Goal: Task Accomplishment & Management: Complete application form

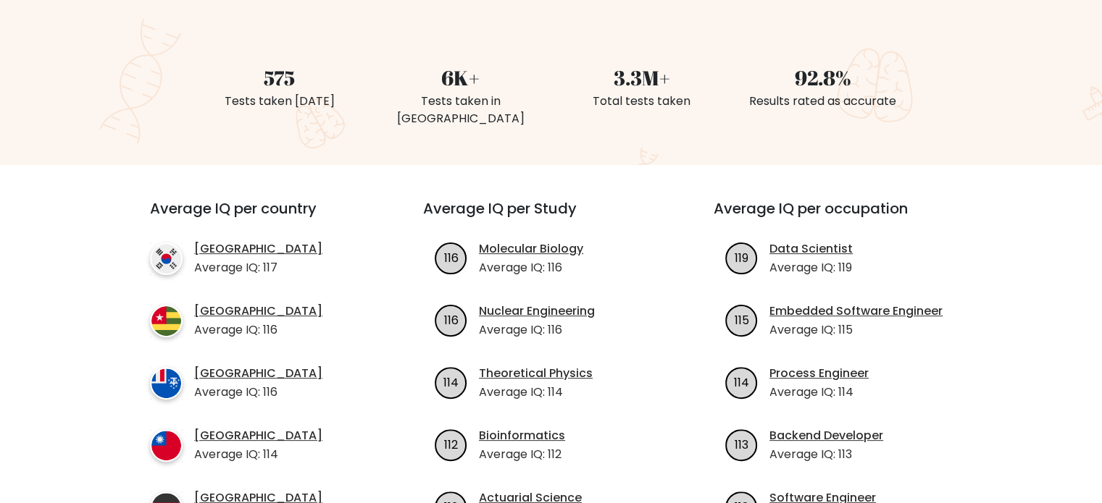
scroll to position [72, 0]
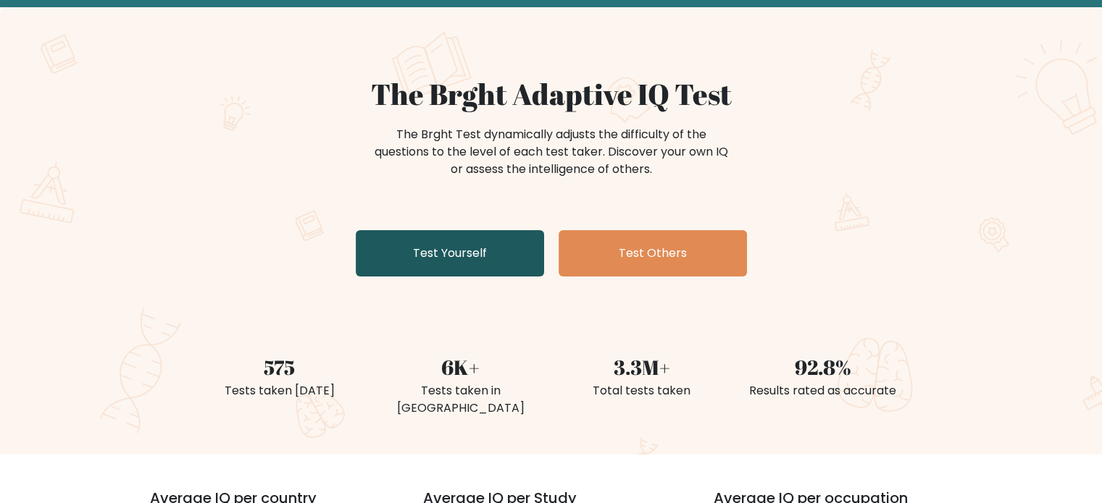
click at [429, 259] on link "Test Yourself" at bounding box center [450, 253] width 188 height 46
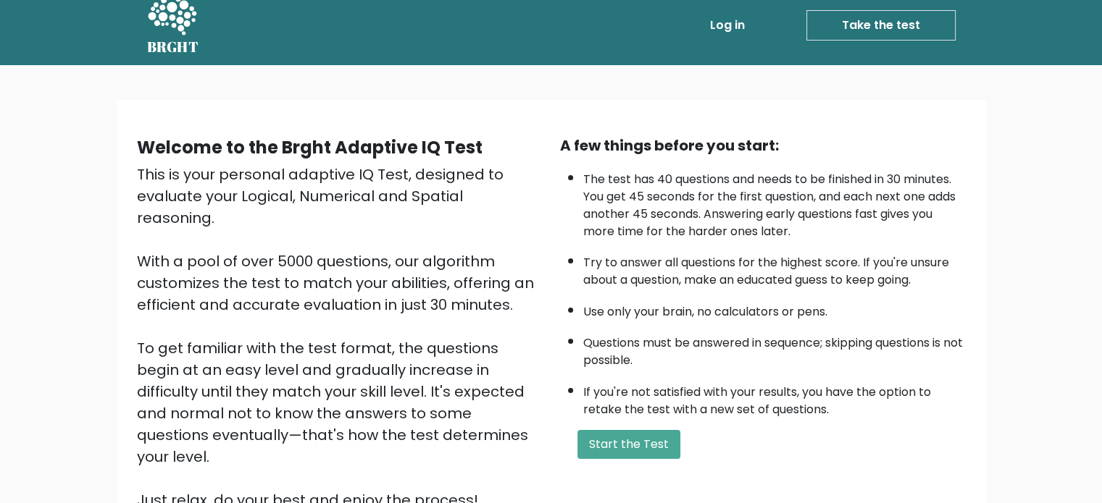
scroll to position [159, 0]
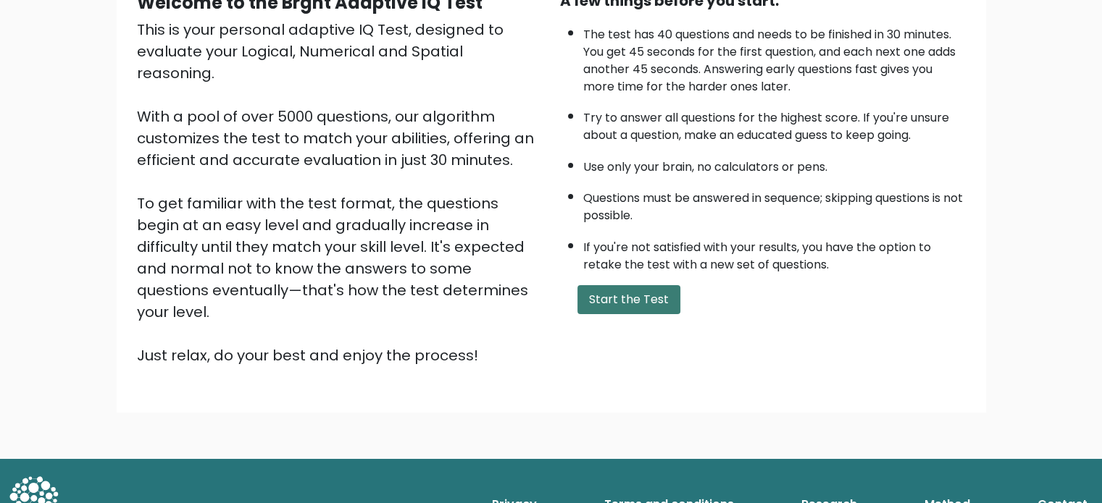
click at [653, 295] on button "Start the Test" at bounding box center [628, 299] width 103 height 29
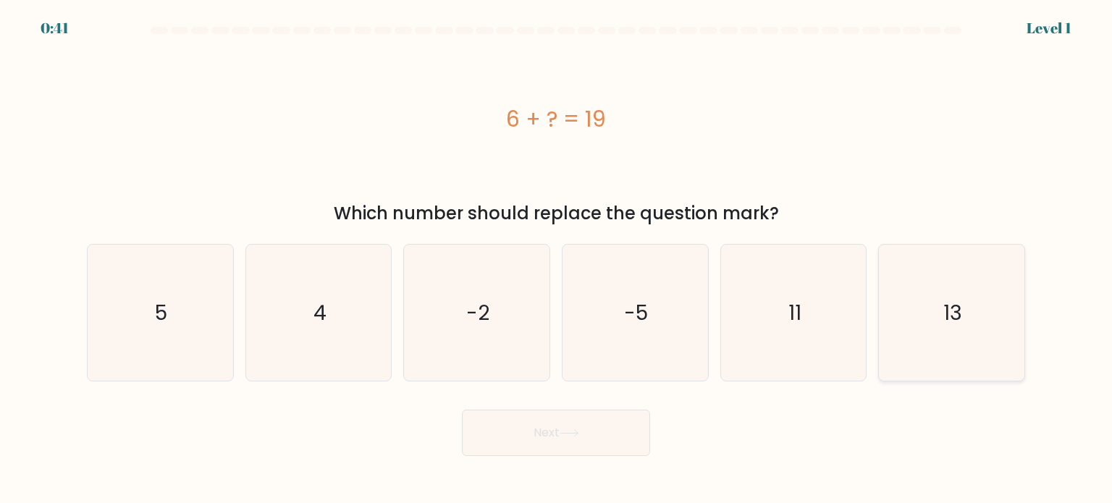
click at [942, 327] on icon "13" at bounding box center [952, 313] width 136 height 136
click at [557, 259] on input "f. 13" at bounding box center [556, 255] width 1 height 7
radio input "true"
click at [564, 440] on button "Next" at bounding box center [556, 433] width 188 height 46
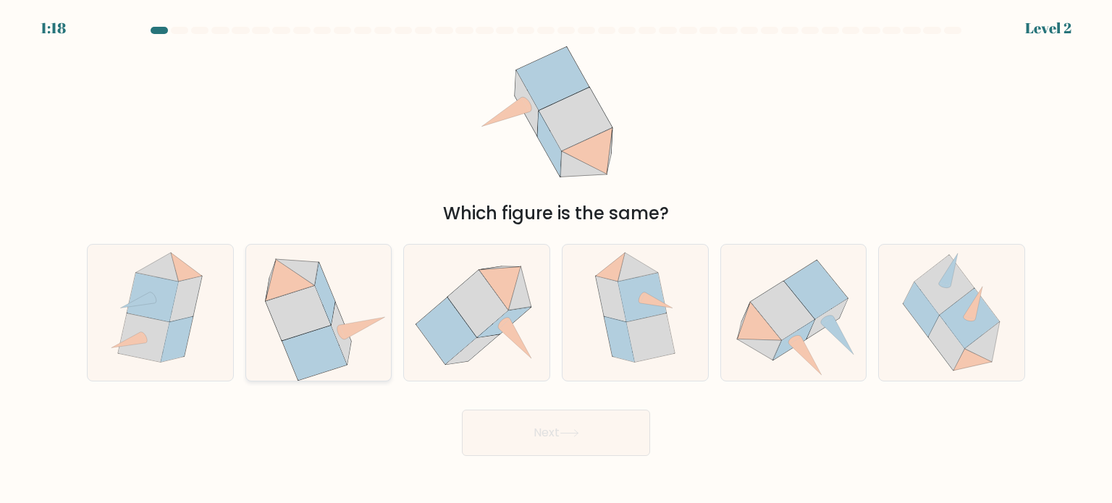
click at [343, 302] on icon at bounding box center [318, 313] width 140 height 136
click at [556, 259] on input "b." at bounding box center [556, 255] width 1 height 7
radio input "true"
click at [542, 435] on button "Next" at bounding box center [556, 433] width 188 height 46
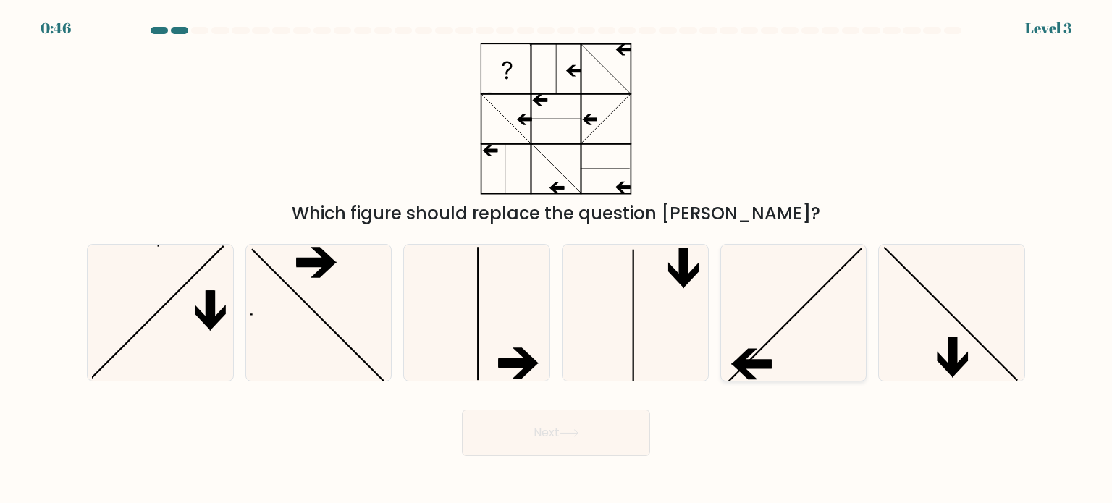
click at [834, 348] on icon at bounding box center [794, 313] width 136 height 136
click at [557, 259] on input "e." at bounding box center [556, 255] width 1 height 7
radio input "true"
click at [591, 434] on button "Next" at bounding box center [556, 433] width 188 height 46
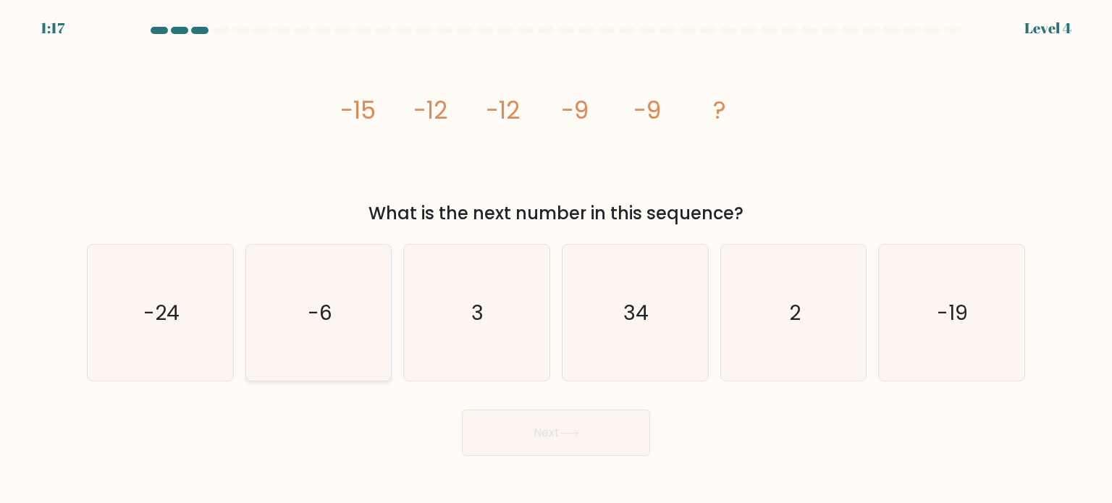
click at [306, 330] on icon "-6" at bounding box center [319, 313] width 136 height 136
click at [556, 259] on input "b. -6" at bounding box center [556, 255] width 1 height 7
radio input "true"
click at [581, 440] on button "Next" at bounding box center [556, 433] width 188 height 46
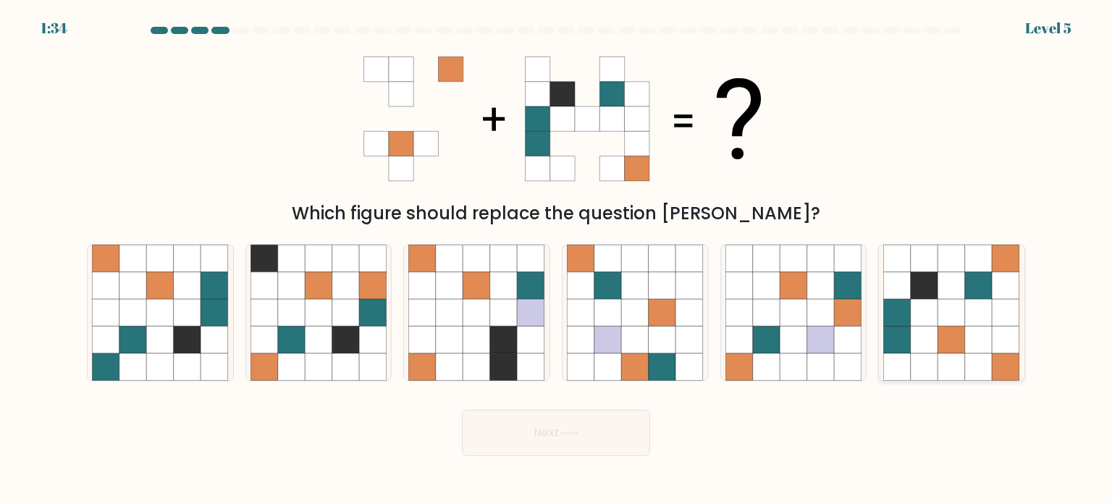
click at [983, 305] on icon at bounding box center [979, 313] width 28 height 28
click at [557, 259] on input "f." at bounding box center [556, 255] width 1 height 7
radio input "true"
click at [543, 437] on button "Next" at bounding box center [556, 433] width 188 height 46
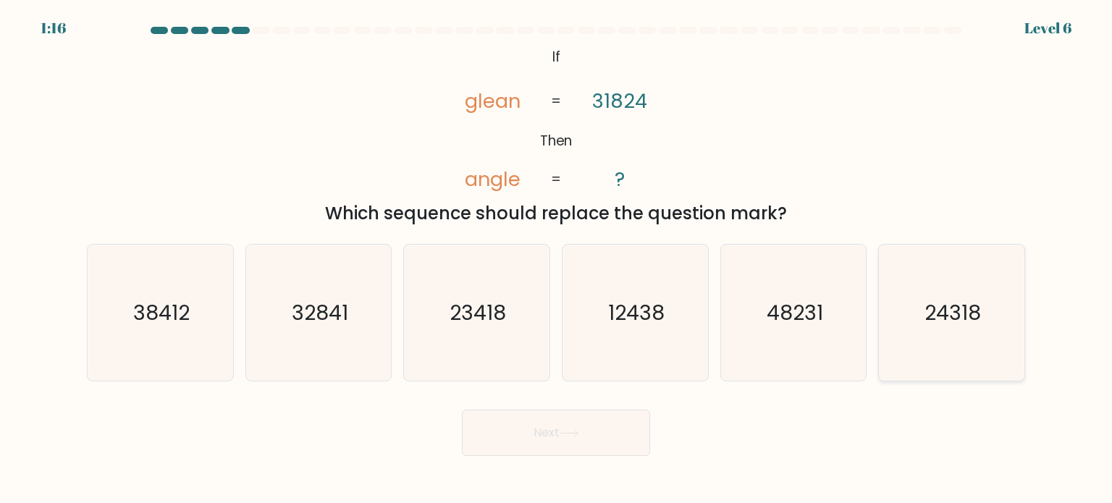
click at [954, 304] on text "24318" at bounding box center [953, 312] width 56 height 29
click at [557, 259] on input "f. 24318" at bounding box center [556, 255] width 1 height 7
radio input "true"
click at [611, 413] on button "Next" at bounding box center [556, 433] width 188 height 46
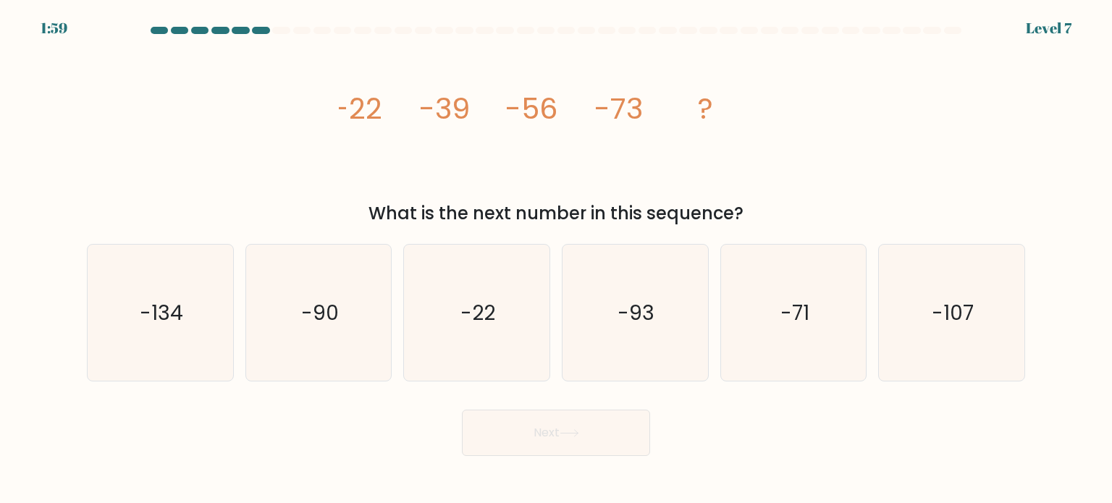
click at [598, 169] on icon "image/svg+xml -22 -39 -56 -73 ?" at bounding box center [556, 118] width 435 height 151
click at [341, 318] on icon "-90" at bounding box center [319, 313] width 136 height 136
click at [556, 259] on input "b. -90" at bounding box center [556, 255] width 1 height 7
radio input "true"
click at [561, 441] on button "Next" at bounding box center [556, 433] width 188 height 46
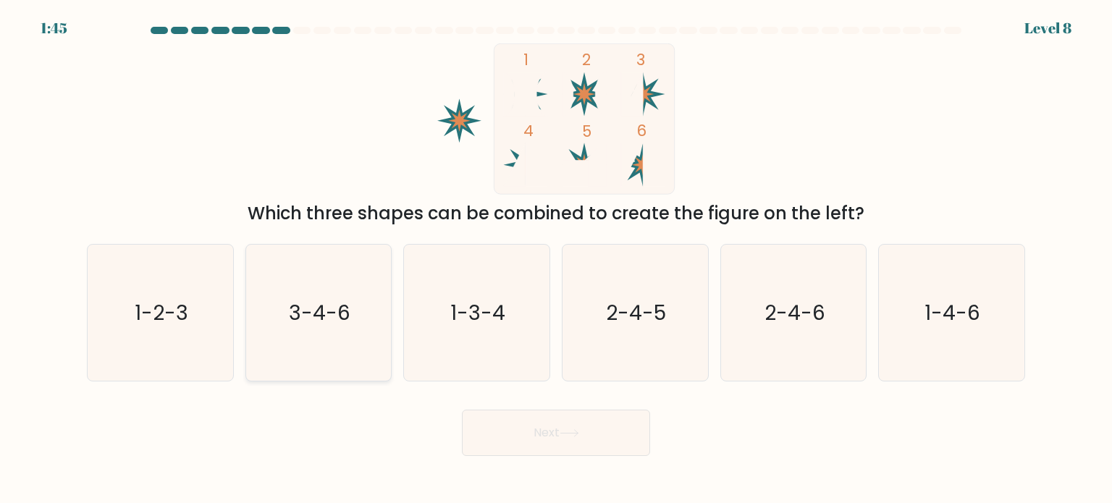
click at [323, 318] on text "3-4-6" at bounding box center [320, 312] width 62 height 29
click at [556, 259] on input "b. 3-4-6" at bounding box center [556, 255] width 1 height 7
radio input "true"
click at [578, 434] on icon at bounding box center [569, 433] width 17 height 7
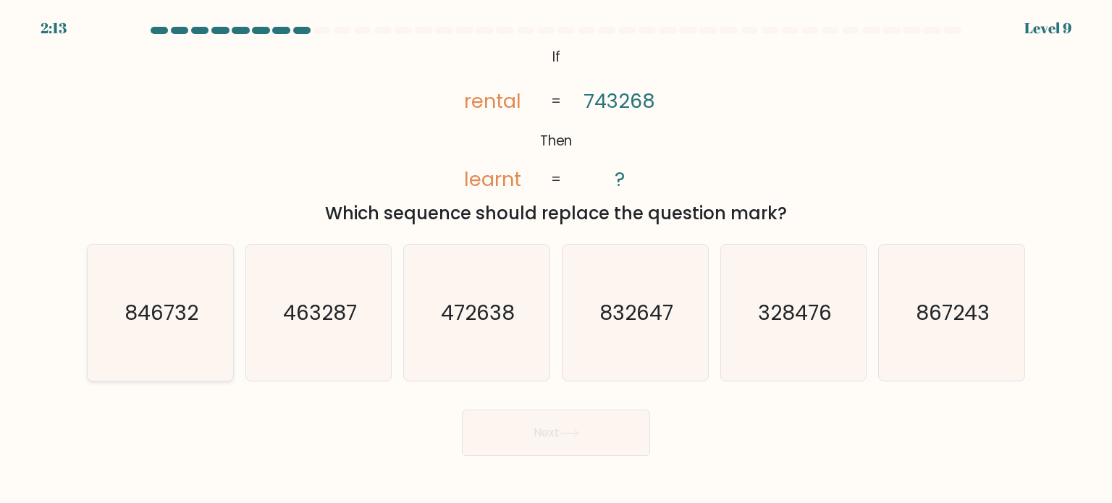
click at [167, 320] on text "846732" at bounding box center [162, 312] width 74 height 29
click at [556, 259] on input "a. 846732" at bounding box center [556, 255] width 1 height 7
radio input "true"
click at [545, 442] on button "Next" at bounding box center [556, 433] width 188 height 46
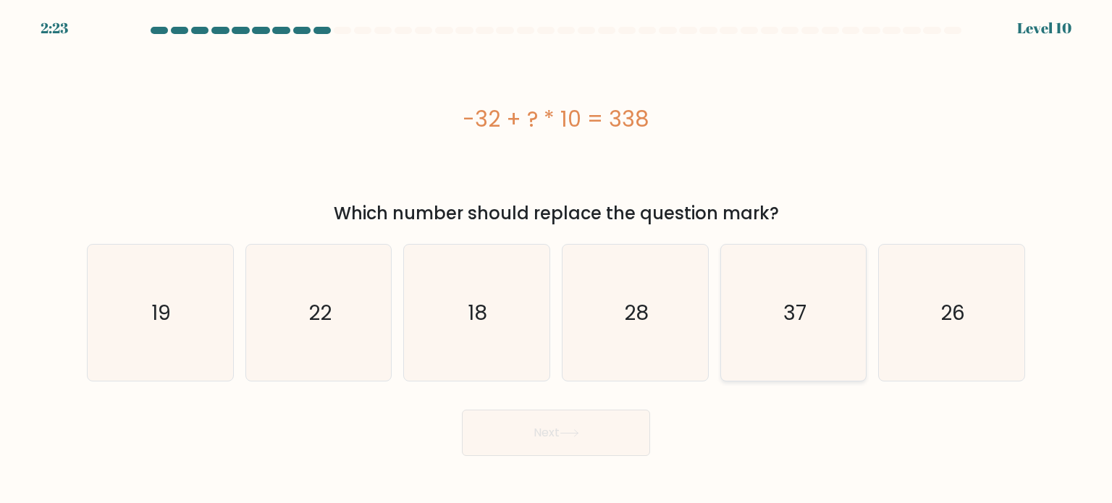
click at [823, 322] on icon "37" at bounding box center [794, 313] width 136 height 136
click at [557, 259] on input "e. 37" at bounding box center [556, 255] width 1 height 7
radio input "true"
click at [601, 427] on button "Next" at bounding box center [556, 433] width 188 height 46
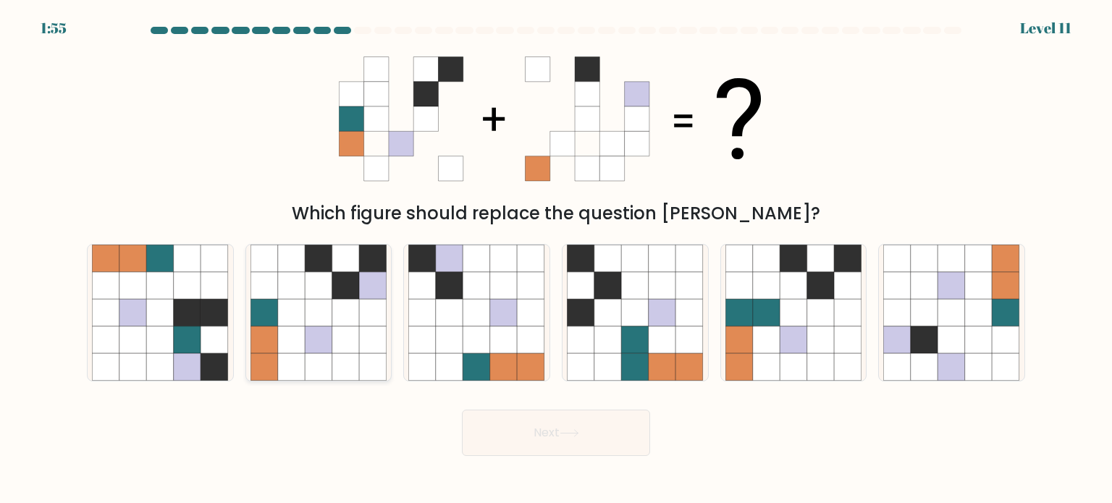
click at [321, 287] on icon at bounding box center [319, 286] width 28 height 28
click at [556, 259] on input "b." at bounding box center [556, 255] width 1 height 7
radio input "true"
click at [522, 434] on button "Next" at bounding box center [556, 433] width 188 height 46
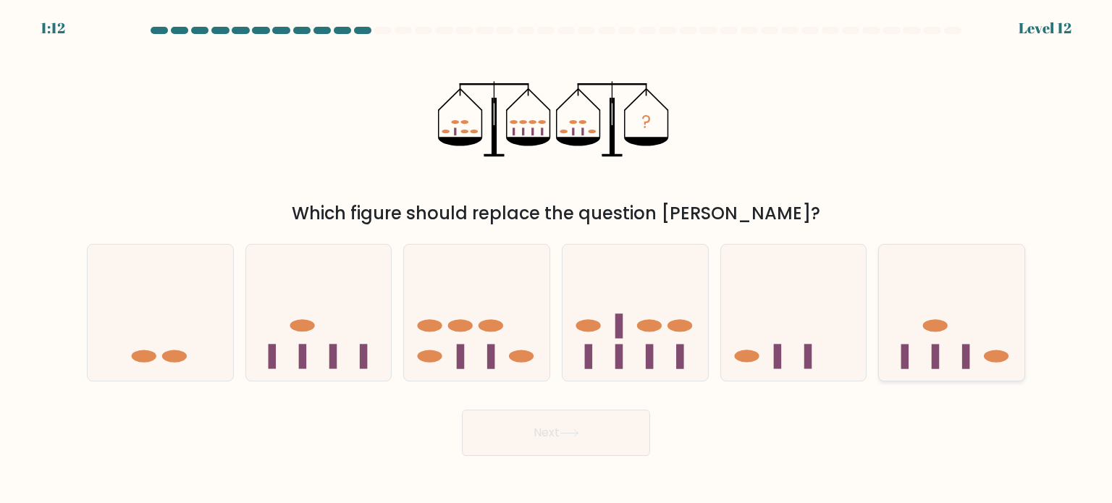
click at [921, 361] on icon at bounding box center [952, 313] width 146 height 120
click at [557, 259] on input "f." at bounding box center [556, 255] width 1 height 7
radio input "true"
click at [553, 437] on button "Next" at bounding box center [556, 433] width 188 height 46
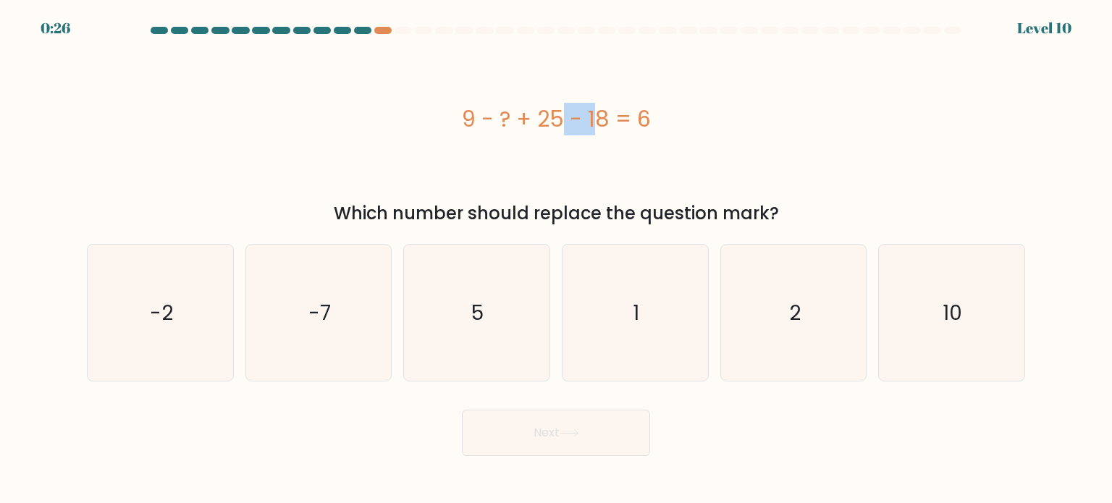
drag, startPoint x: 470, startPoint y: 122, endPoint x: 510, endPoint y: 124, distance: 39.9
click at [510, 124] on div "9 - ? + 25 - 18 = 6" at bounding box center [556, 119] width 939 height 33
click at [505, 140] on div "9 - ? + 25 - 18 = 6" at bounding box center [556, 118] width 939 height 151
drag, startPoint x: 466, startPoint y: 122, endPoint x: 513, endPoint y: 124, distance: 47.1
click at [513, 124] on div "9 - ? + 25 - 18 = 6" at bounding box center [556, 119] width 939 height 33
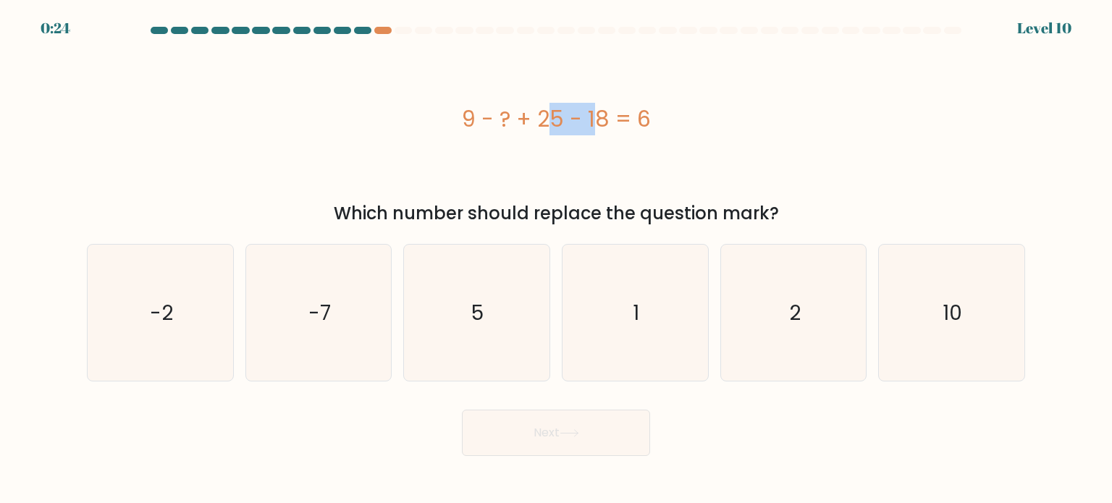
click at [513, 124] on div "9 - ? + 25 - 18 = 6" at bounding box center [556, 119] width 939 height 33
click at [496, 117] on div "9 - ? + 25 - 18 = 6" at bounding box center [556, 119] width 939 height 33
drag, startPoint x: 538, startPoint y: 123, endPoint x: 621, endPoint y: 126, distance: 82.6
click at [621, 126] on div "9 - ? + 25 - 18 = 6" at bounding box center [556, 119] width 939 height 33
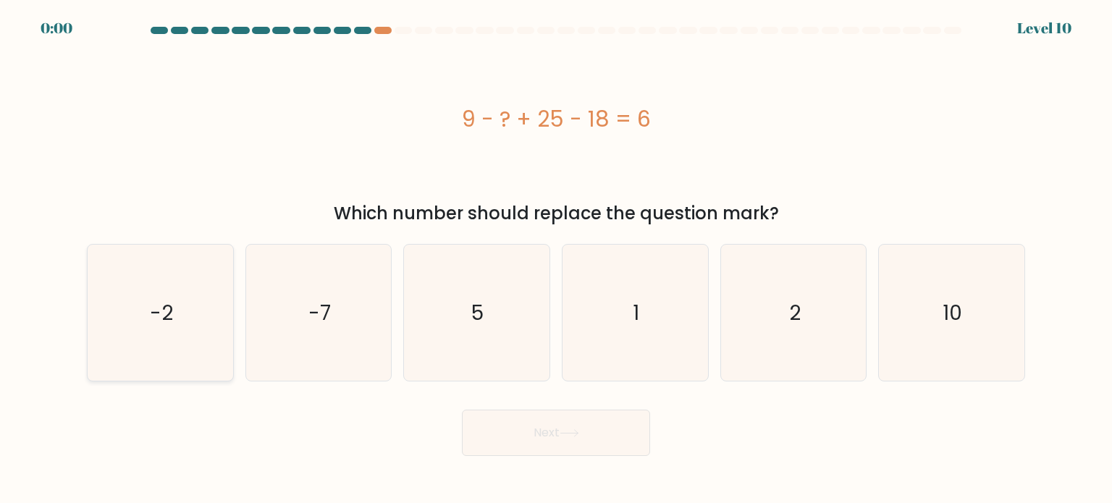
click at [115, 340] on icon "-2" at bounding box center [160, 313] width 136 height 136
click at [556, 259] on input "a. -2" at bounding box center [556, 255] width 1 height 7
radio input "true"
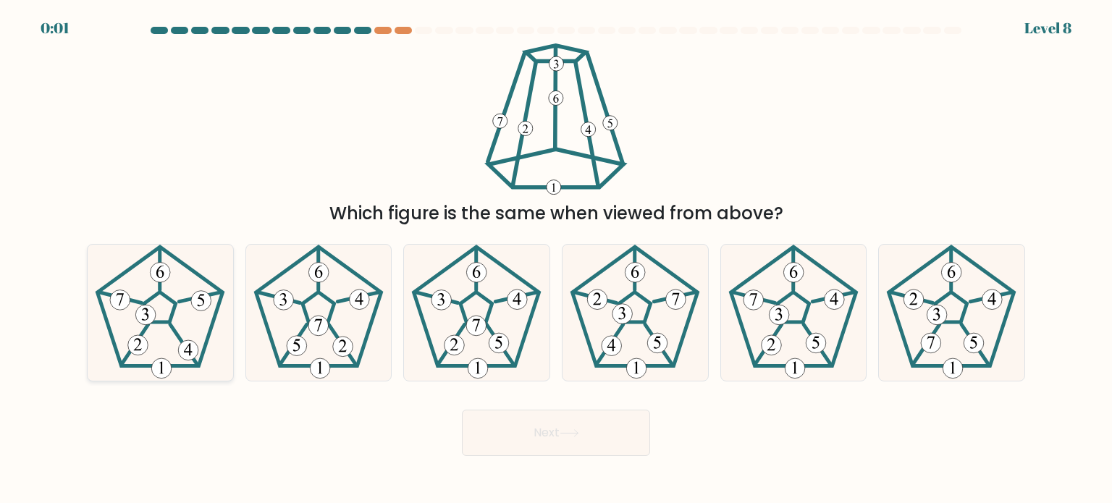
click at [196, 285] on icon at bounding box center [160, 313] width 136 height 136
click at [556, 259] on input "a." at bounding box center [556, 255] width 1 height 7
radio input "true"
click at [539, 435] on button "Next" at bounding box center [556, 433] width 188 height 46
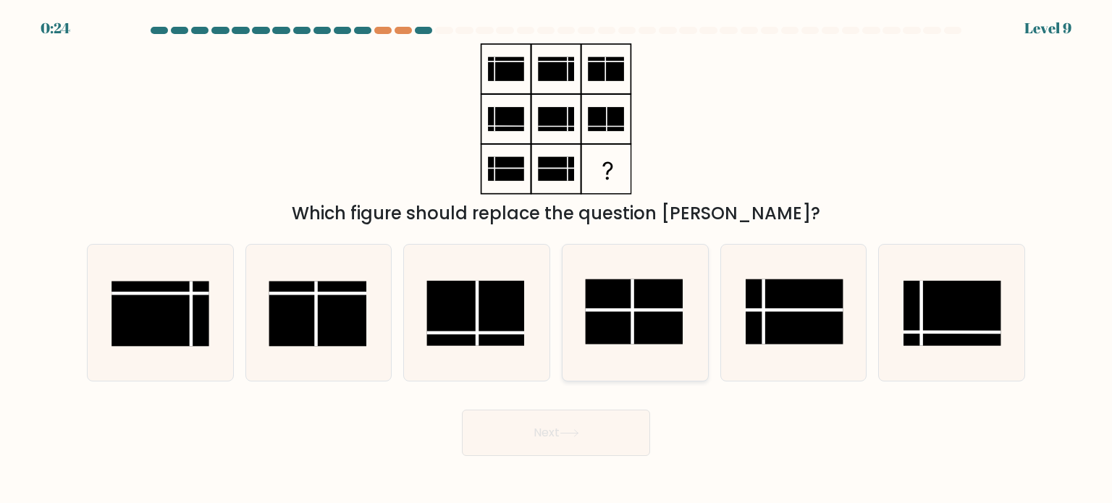
click at [636, 332] on rect at bounding box center [635, 311] width 98 height 65
click at [557, 259] on input "d." at bounding box center [556, 255] width 1 height 7
radio input "true"
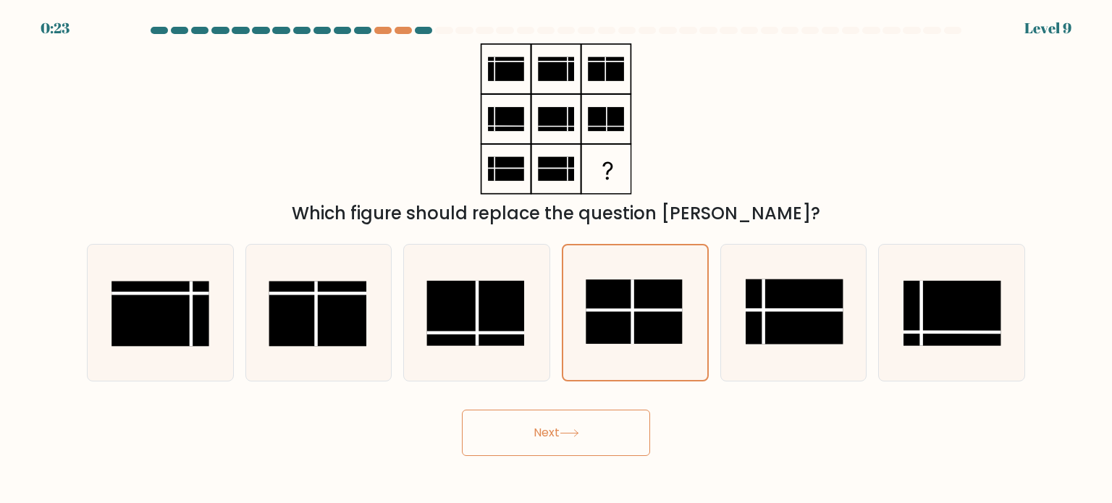
click at [594, 440] on button "Next" at bounding box center [556, 433] width 188 height 46
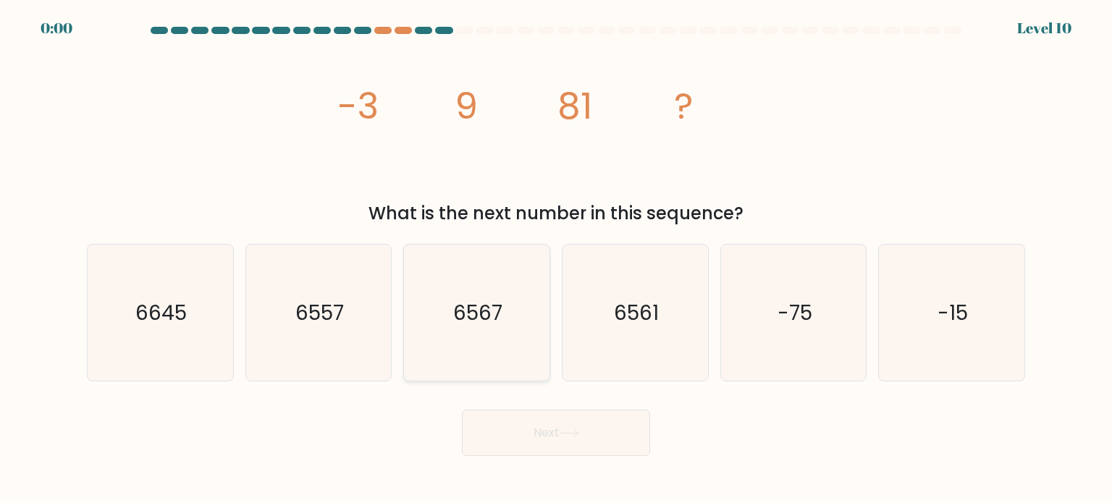
click at [507, 322] on icon "6567" at bounding box center [476, 313] width 136 height 136
click at [556, 259] on input "c. 6567" at bounding box center [556, 255] width 1 height 7
radio input "true"
click at [568, 442] on button "Next" at bounding box center [556, 433] width 188 height 46
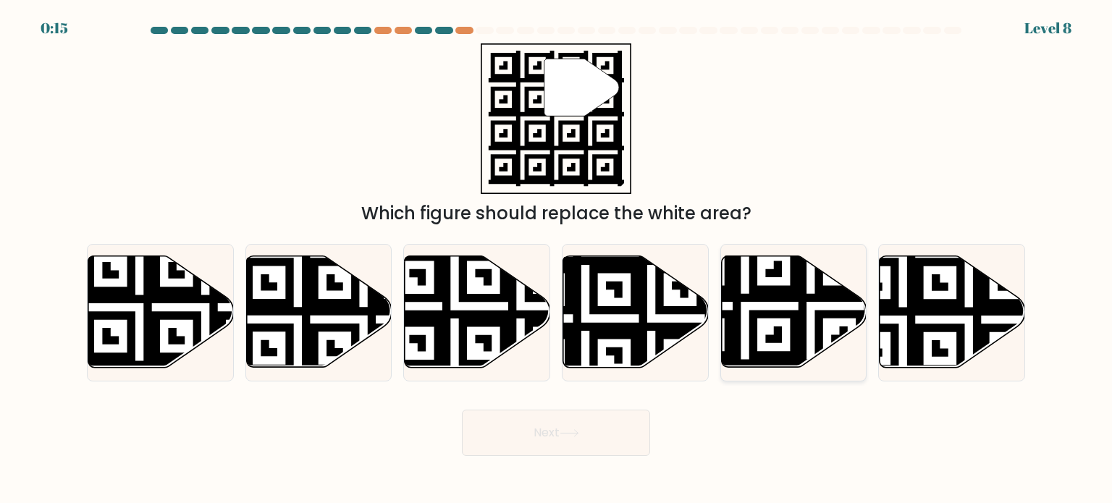
click at [810, 295] on icon at bounding box center [745, 372] width 264 height 264
click at [557, 259] on input "e." at bounding box center [556, 255] width 1 height 7
radio input "true"
click at [506, 445] on button "Next" at bounding box center [556, 433] width 188 height 46
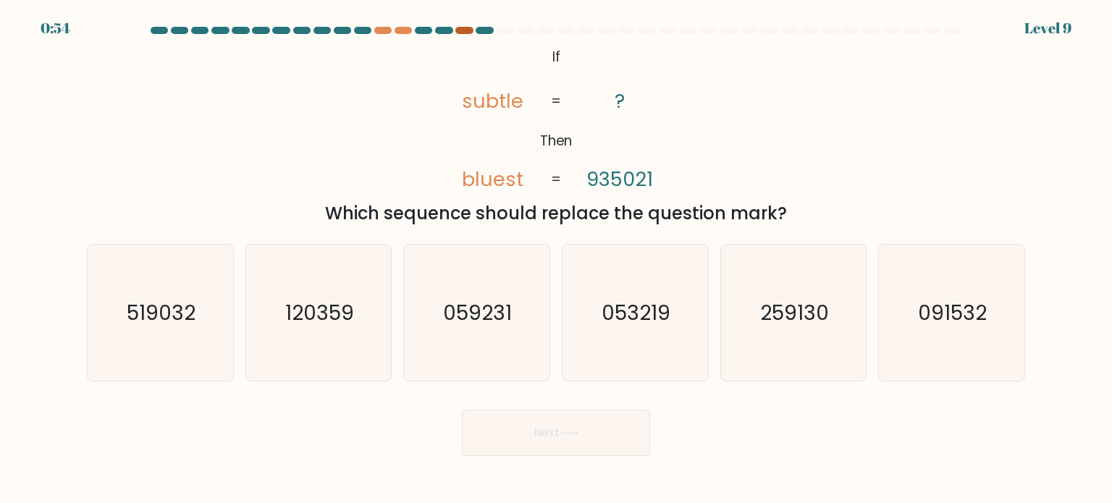
click at [464, 28] on div at bounding box center [464, 30] width 17 height 7
click at [766, 316] on text "259130" at bounding box center [794, 312] width 69 height 29
click at [557, 259] on input "e. 259130" at bounding box center [556, 255] width 1 height 7
radio input "true"
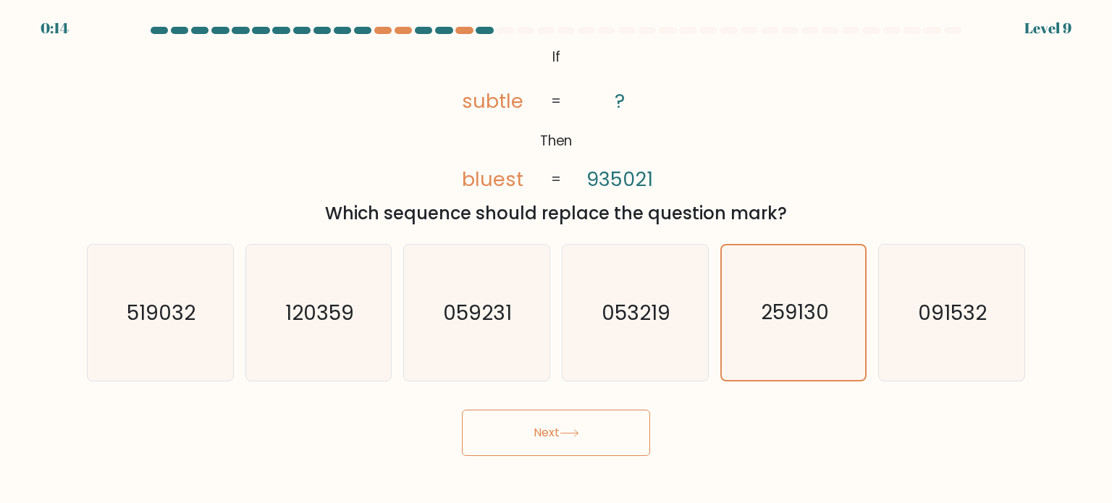
click at [566, 416] on button "Next" at bounding box center [556, 433] width 188 height 46
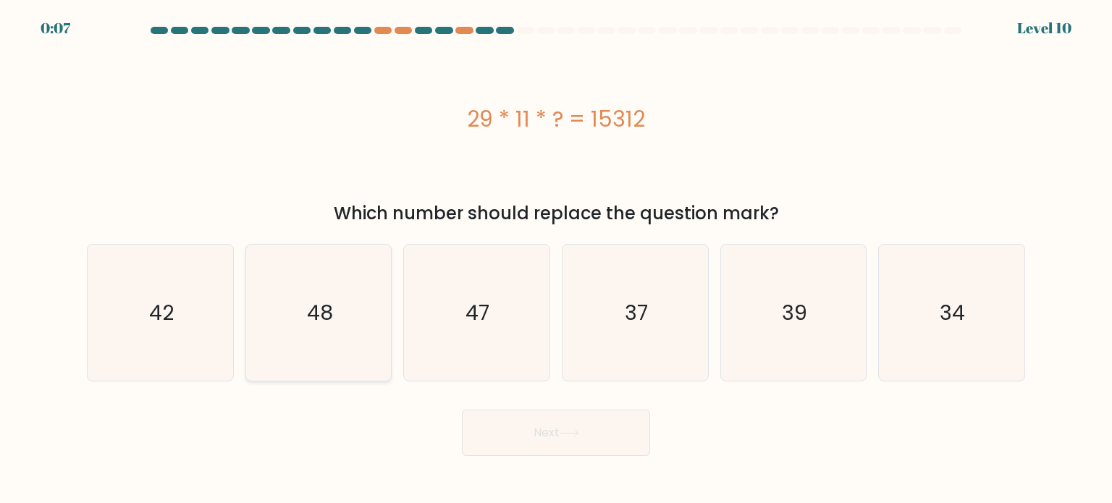
click at [303, 343] on icon "48" at bounding box center [319, 313] width 136 height 136
click at [556, 259] on input "b. 48" at bounding box center [556, 255] width 1 height 7
radio input "true"
click at [532, 438] on button "Next" at bounding box center [556, 433] width 188 height 46
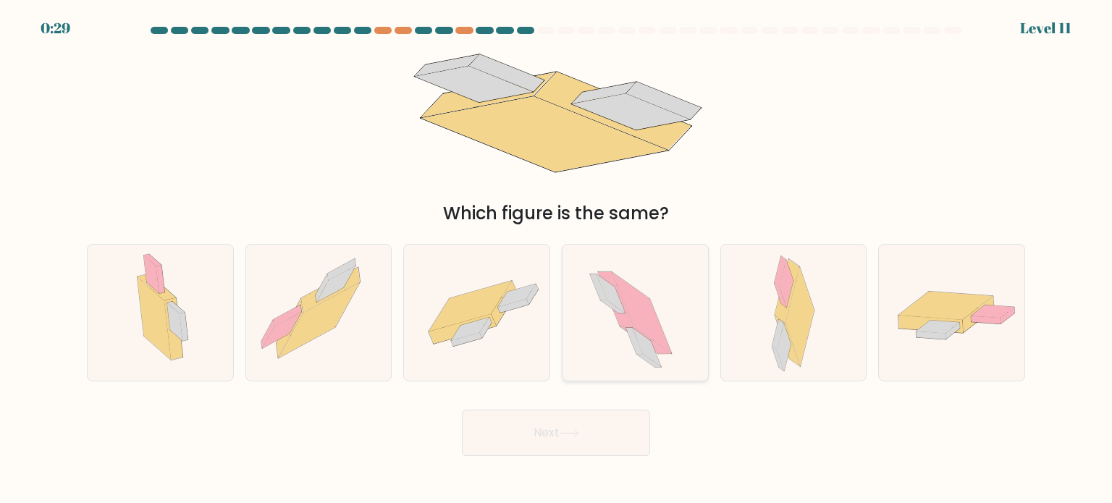
click at [646, 316] on icon at bounding box center [642, 312] width 60 height 81
click at [557, 259] on input "d." at bounding box center [556, 255] width 1 height 7
radio input "true"
click at [546, 443] on button "Next" at bounding box center [556, 433] width 188 height 46
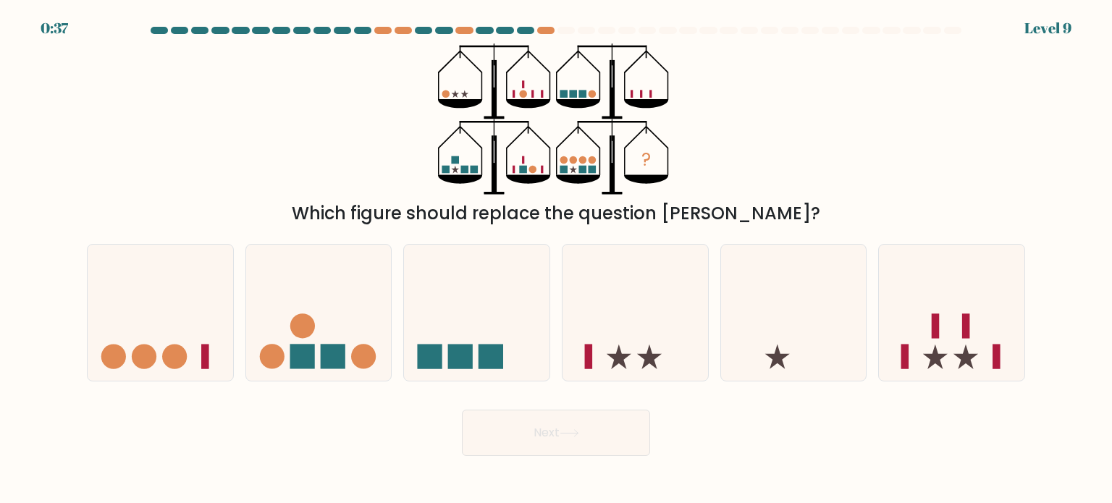
click at [1061, 31] on form at bounding box center [556, 241] width 1112 height 429
click at [550, 33] on div at bounding box center [545, 30] width 17 height 7
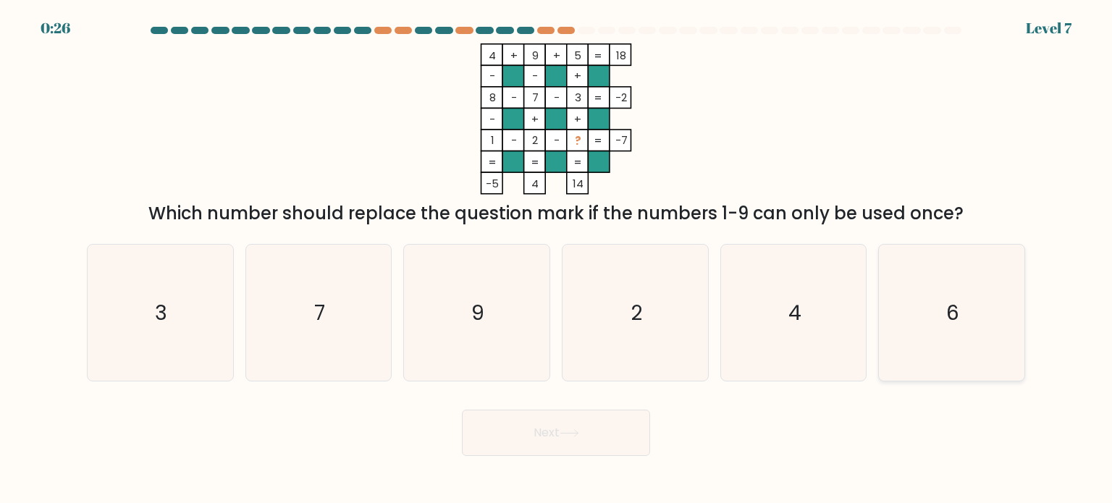
click at [919, 335] on icon "6" at bounding box center [952, 313] width 136 height 136
click at [557, 259] on input "f. 6" at bounding box center [556, 255] width 1 height 7
radio input "true"
click at [527, 419] on button "Next" at bounding box center [556, 433] width 188 height 46
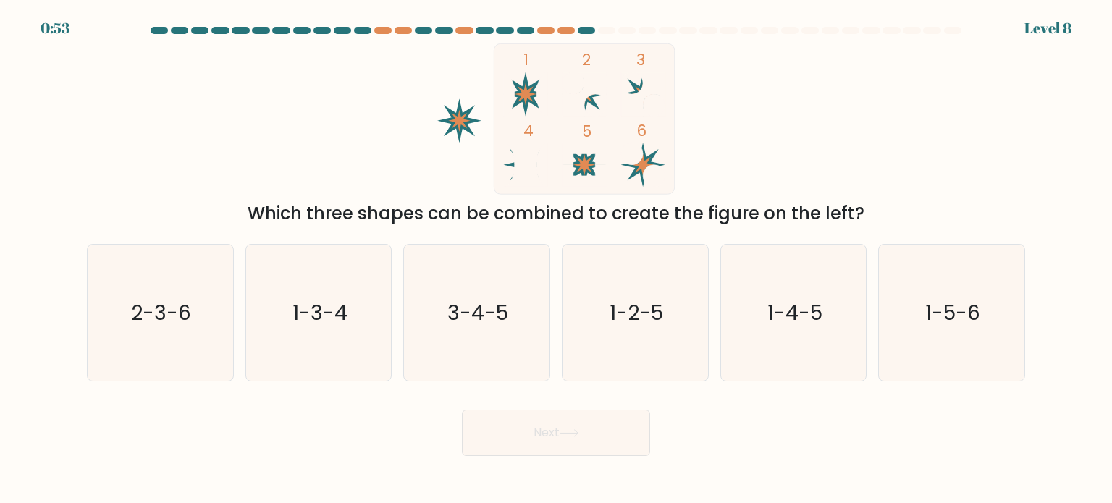
click at [77, 284] on form at bounding box center [556, 241] width 1112 height 429
click at [112, 304] on icon "2-3-6" at bounding box center [160, 313] width 136 height 136
click at [556, 259] on input "a. 2-3-6" at bounding box center [556, 255] width 1 height 7
radio input "true"
click at [608, 429] on button "Next" at bounding box center [556, 433] width 188 height 46
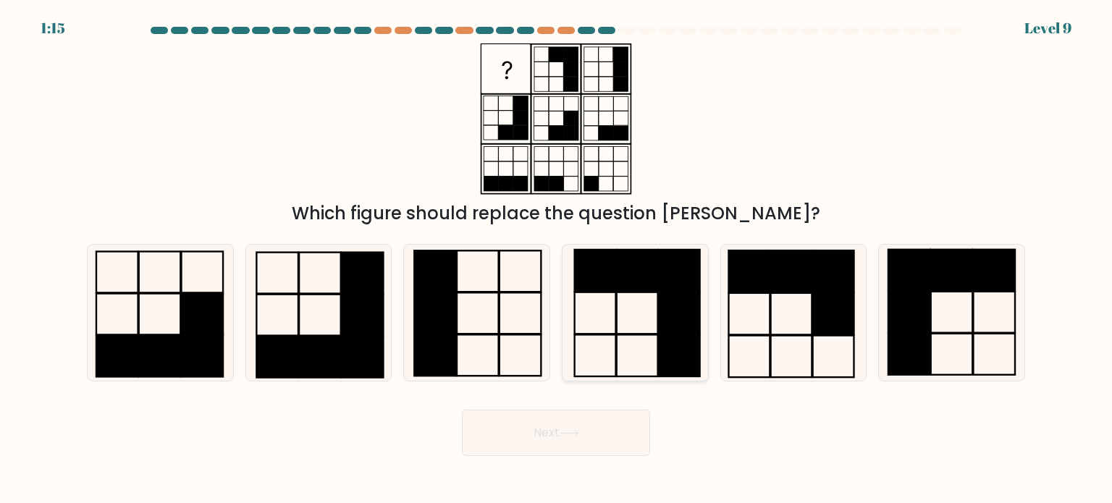
click at [686, 306] on rect at bounding box center [679, 313] width 41 height 42
click at [557, 259] on input "d." at bounding box center [556, 255] width 1 height 7
radio input "true"
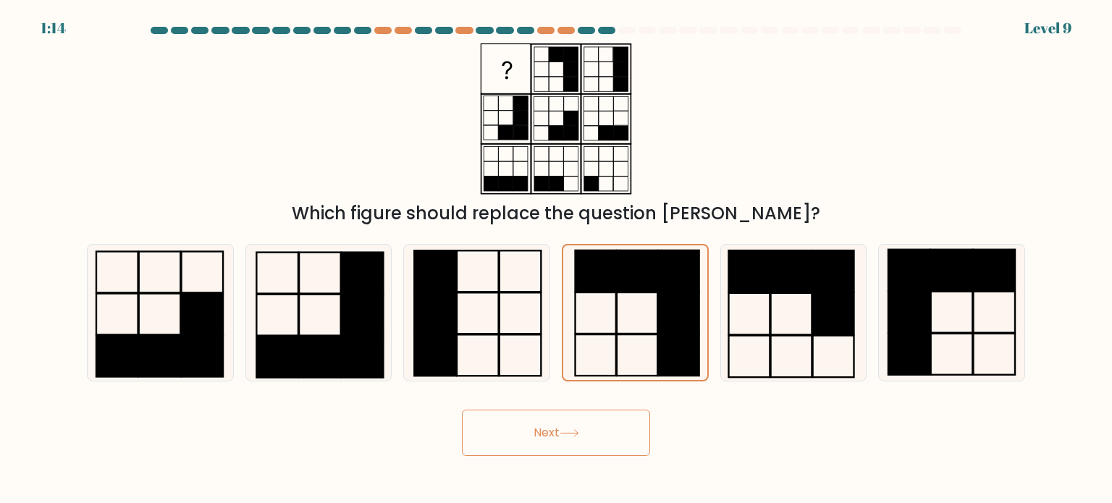
click at [606, 428] on button "Next" at bounding box center [556, 433] width 188 height 46
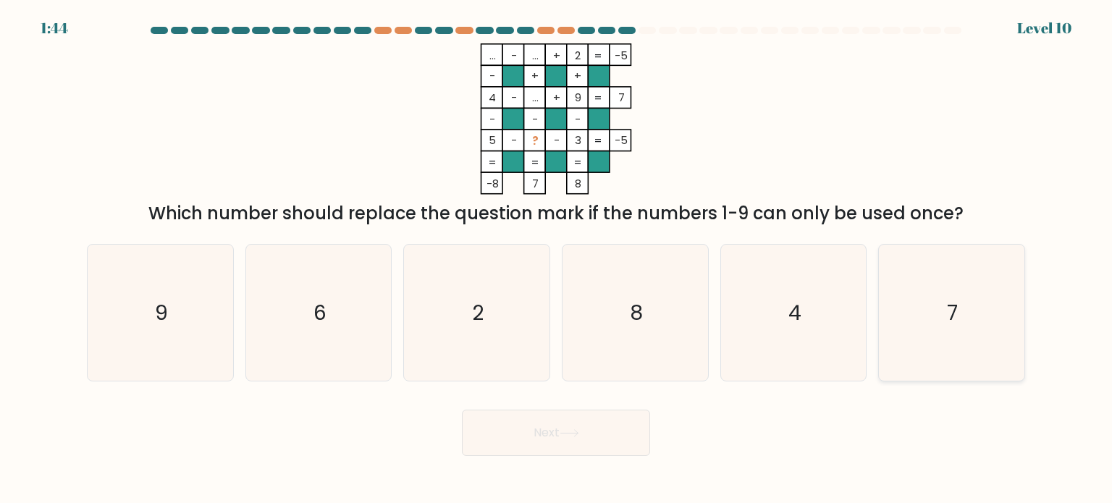
click at [940, 300] on icon "7" at bounding box center [952, 313] width 136 height 136
click at [557, 259] on input "f. 7" at bounding box center [556, 255] width 1 height 7
radio input "true"
click at [555, 439] on button "Next" at bounding box center [556, 433] width 188 height 46
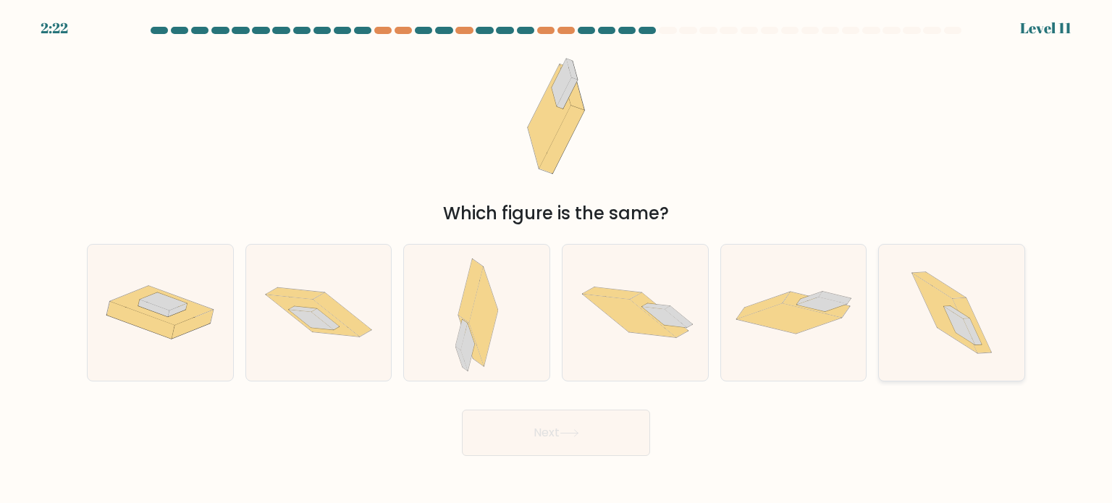
click at [993, 306] on icon at bounding box center [952, 313] width 121 height 136
click at [557, 259] on input "f." at bounding box center [556, 255] width 1 height 7
radio input "true"
click at [586, 437] on button "Next" at bounding box center [556, 433] width 188 height 46
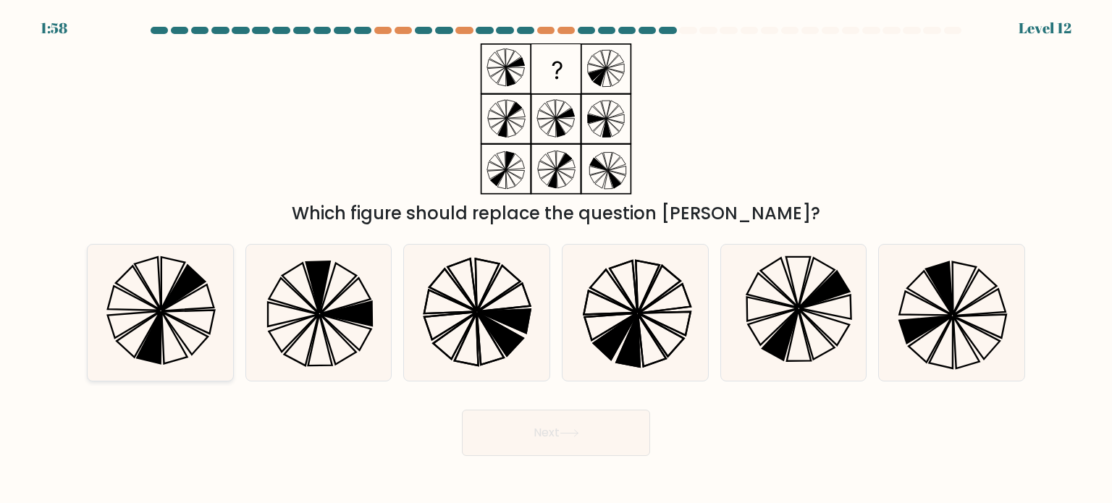
click at [188, 299] on icon at bounding box center [160, 313] width 136 height 136
click at [556, 259] on input "a." at bounding box center [556, 255] width 1 height 7
radio input "true"
click at [609, 438] on button "Next" at bounding box center [556, 433] width 188 height 46
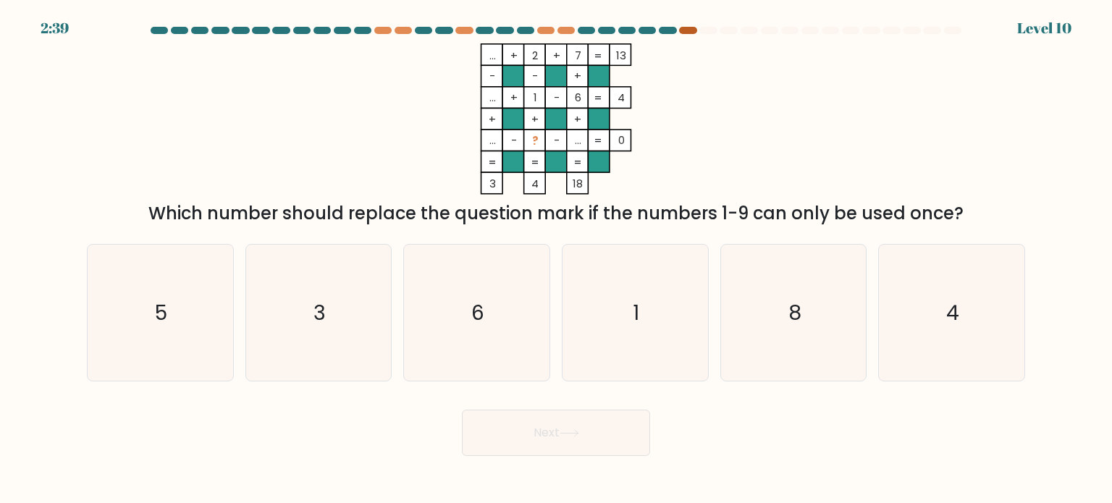
click at [692, 30] on div at bounding box center [687, 30] width 17 height 7
click at [353, 317] on icon "3" at bounding box center [319, 313] width 136 height 136
click at [556, 259] on input "b. 3" at bounding box center [556, 255] width 1 height 7
radio input "true"
click at [547, 433] on button "Next" at bounding box center [556, 433] width 188 height 46
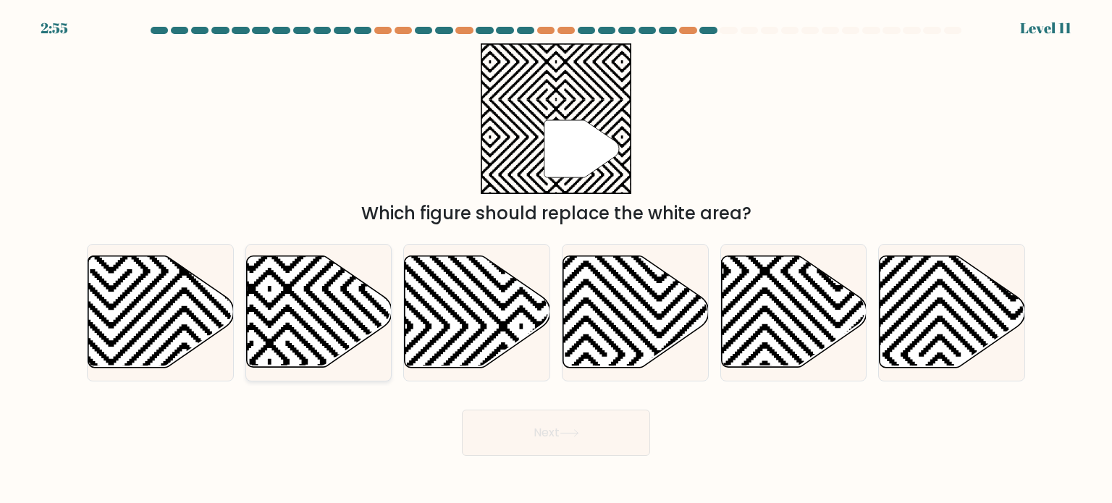
click at [311, 332] on icon at bounding box center [269, 362] width 293 height 293
click at [556, 259] on input "b." at bounding box center [556, 255] width 1 height 7
radio input "true"
click at [543, 445] on button "Next" at bounding box center [556, 433] width 188 height 46
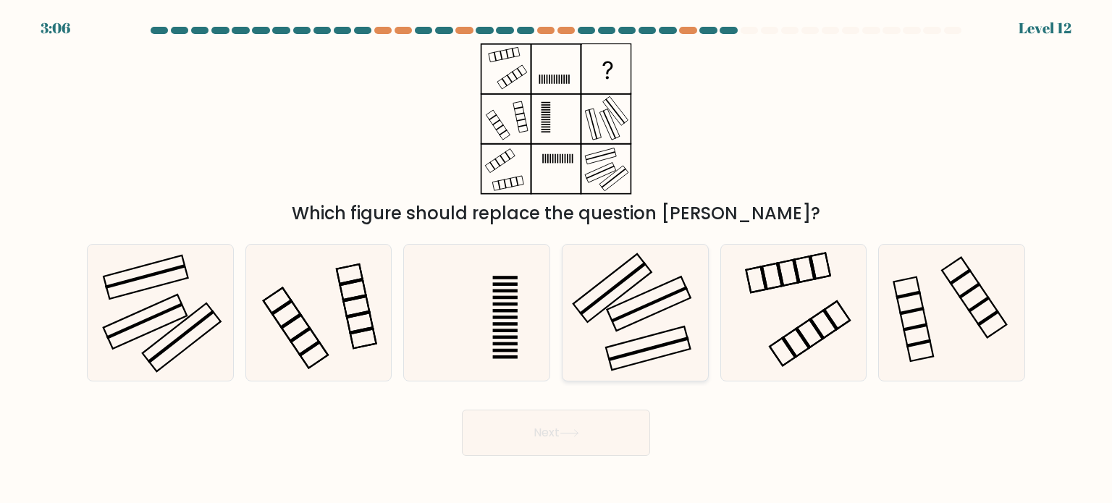
click at [678, 298] on icon at bounding box center [635, 313] width 136 height 136
click at [557, 259] on input "d." at bounding box center [556, 255] width 1 height 7
radio input "true"
click at [604, 435] on button "Next" at bounding box center [556, 433] width 188 height 46
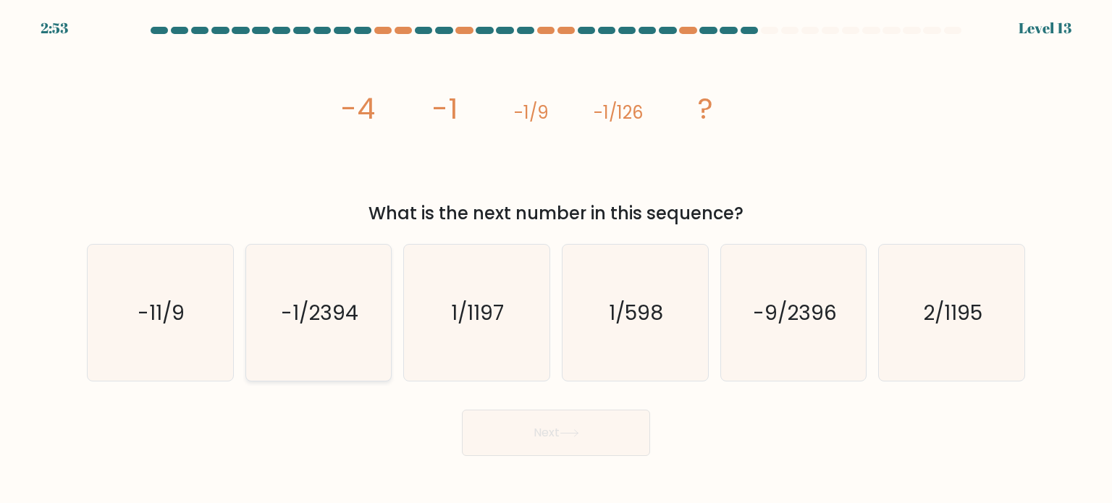
click at [323, 311] on text "-1/2394" at bounding box center [319, 312] width 77 height 29
click at [556, 259] on input "b. -1/2394" at bounding box center [556, 255] width 1 height 7
radio input "true"
click at [561, 441] on button "Next" at bounding box center [556, 433] width 188 height 46
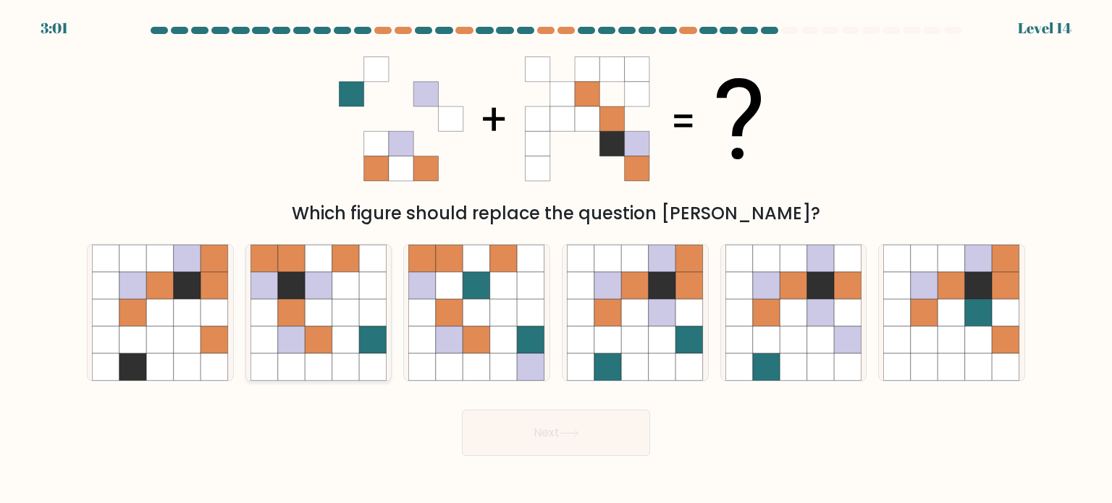
click at [295, 297] on icon at bounding box center [292, 286] width 28 height 28
click at [556, 259] on input "b." at bounding box center [556, 255] width 1 height 7
radio input "true"
click at [618, 441] on button "Next" at bounding box center [556, 433] width 188 height 46
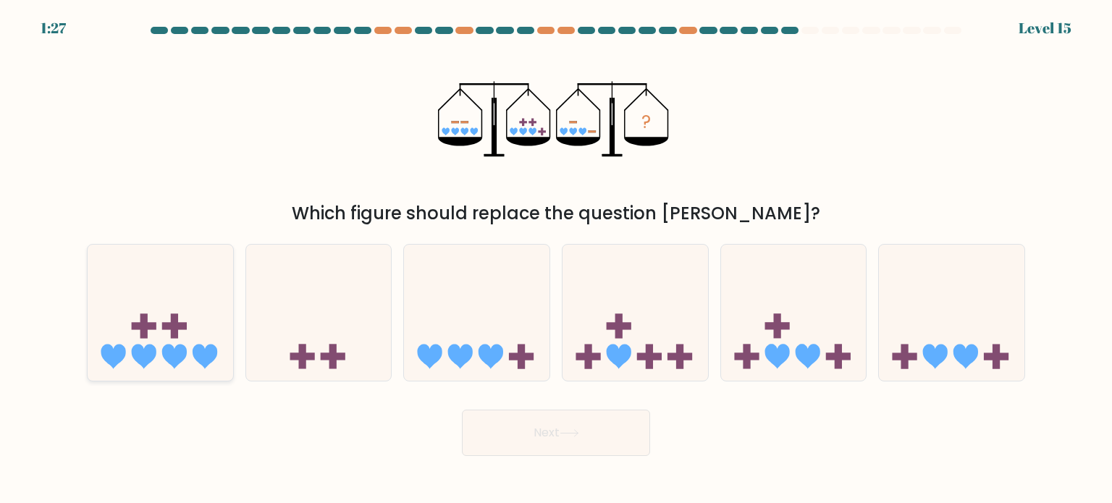
click at [161, 338] on icon at bounding box center [161, 313] width 146 height 120
click at [556, 259] on input "a." at bounding box center [556, 255] width 1 height 7
radio input "true"
drag, startPoint x: 614, startPoint y: 424, endPoint x: 651, endPoint y: 417, distance: 37.6
click at [616, 425] on button "Next" at bounding box center [556, 433] width 188 height 46
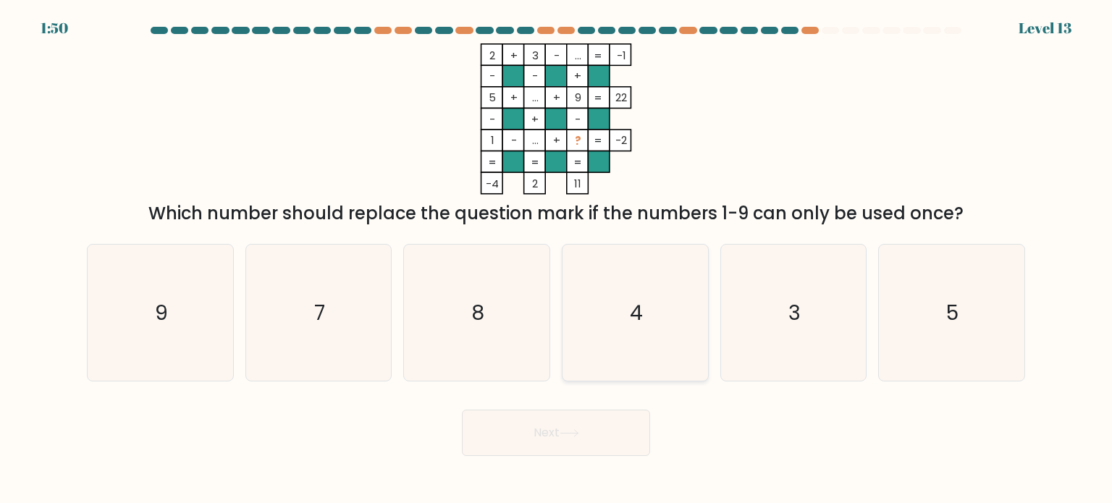
click at [621, 315] on icon "4" at bounding box center [635, 313] width 136 height 136
click at [557, 259] on input "d. 4" at bounding box center [556, 255] width 1 height 7
radio input "true"
click at [566, 445] on button "Next" at bounding box center [556, 433] width 188 height 46
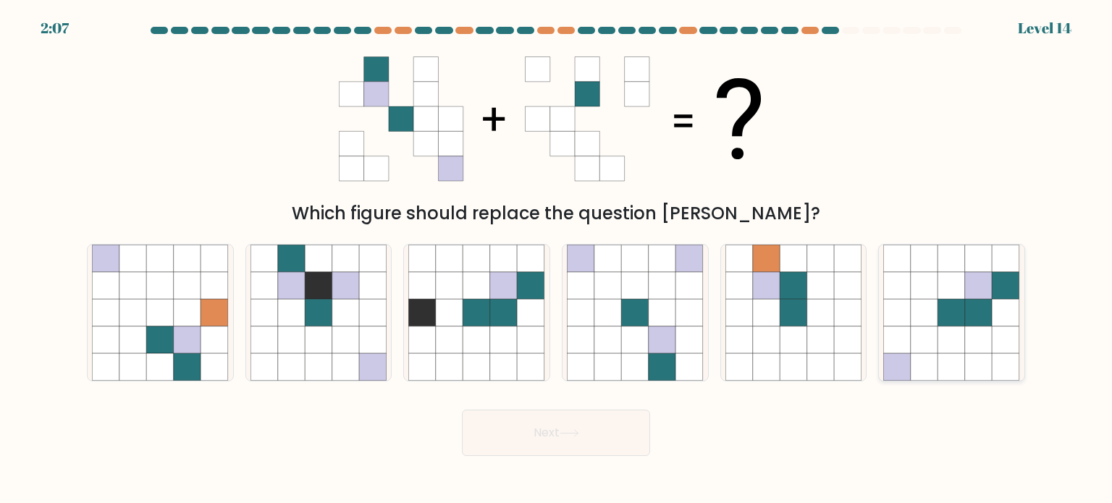
drag, startPoint x: 969, startPoint y: 278, endPoint x: 911, endPoint y: 324, distance: 74.2
click at [970, 278] on icon at bounding box center [979, 286] width 28 height 28
click at [557, 259] on input "f." at bounding box center [556, 255] width 1 height 7
radio input "true"
click at [571, 425] on button "Next" at bounding box center [556, 433] width 188 height 46
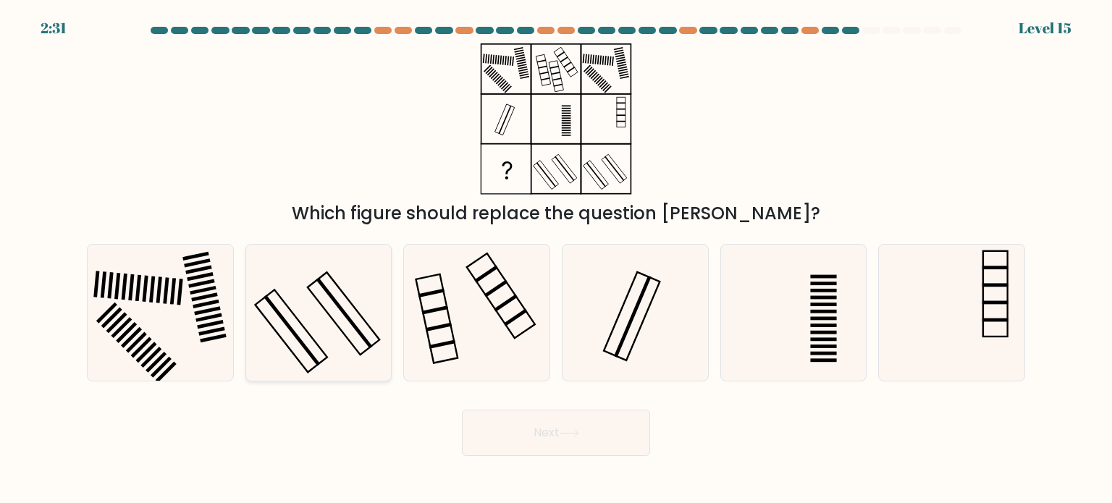
click at [339, 307] on rect at bounding box center [344, 312] width 56 height 71
click at [556, 259] on input "b." at bounding box center [556, 255] width 1 height 7
radio input "true"
click at [568, 436] on icon at bounding box center [570, 433] width 20 height 8
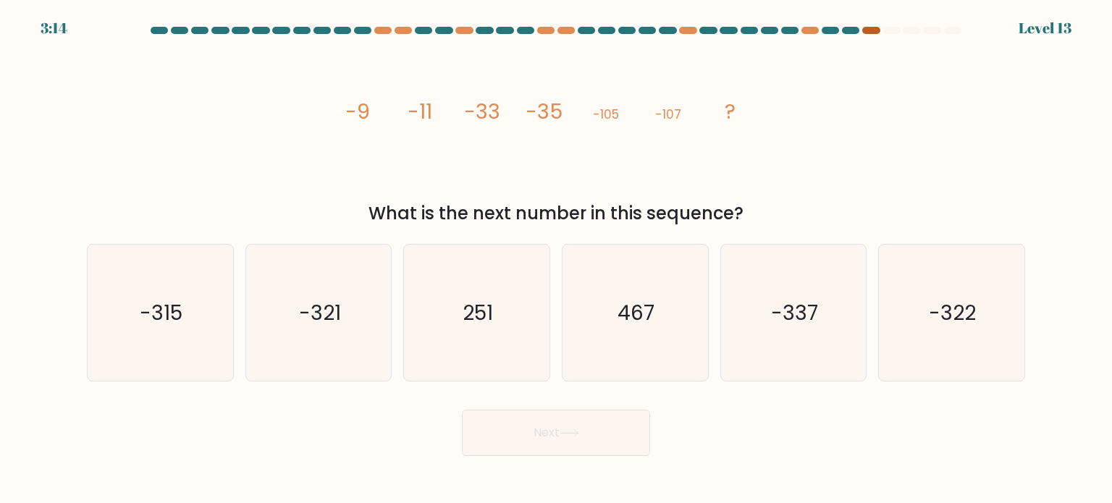
drag, startPoint x: 874, startPoint y: 9, endPoint x: 870, endPoint y: 33, distance: 23.6
click at [872, 20] on div "3:14 Level 13" at bounding box center [556, 19] width 1112 height 39
click at [870, 33] on div at bounding box center [871, 30] width 17 height 7
click at [870, 30] on div at bounding box center [871, 30] width 17 height 7
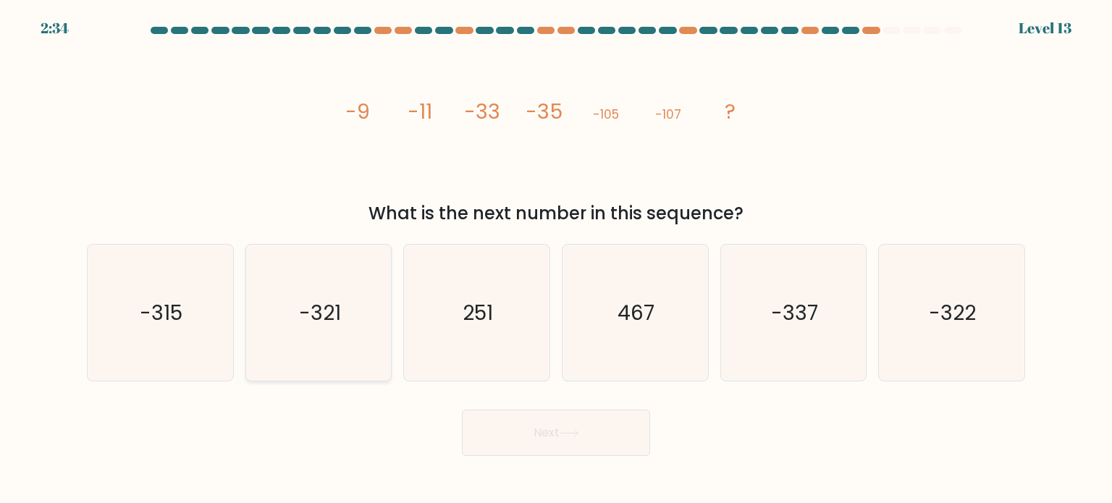
click at [338, 319] on text "-321" at bounding box center [320, 312] width 42 height 29
click at [556, 259] on input "b. -321" at bounding box center [556, 255] width 1 height 7
radio input "true"
click at [546, 443] on button "Next" at bounding box center [556, 433] width 188 height 46
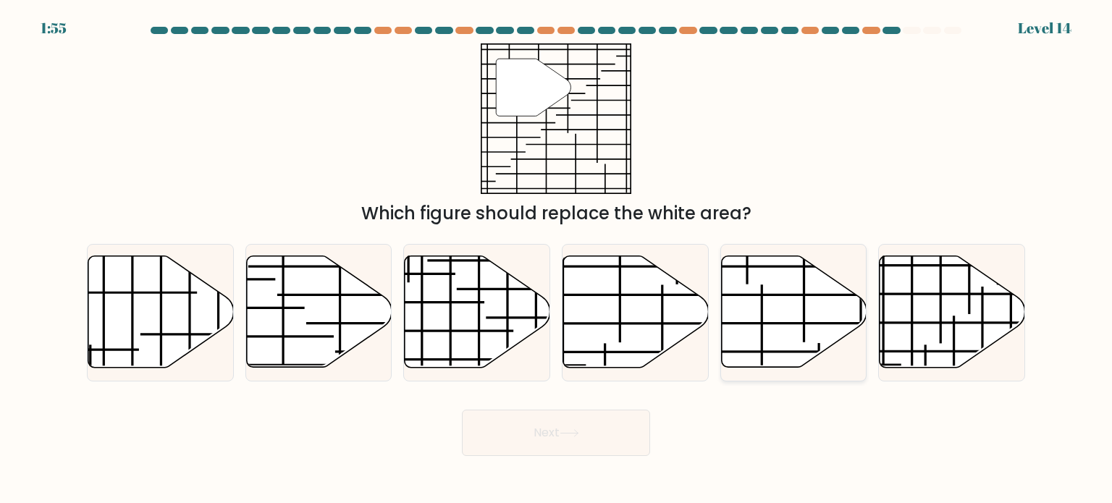
click at [819, 293] on icon at bounding box center [794, 312] width 146 height 112
click at [557, 259] on input "e." at bounding box center [556, 255] width 1 height 7
radio input "true"
click at [563, 407] on div "Next" at bounding box center [556, 427] width 956 height 57
click at [565, 422] on button "Next" at bounding box center [556, 433] width 188 height 46
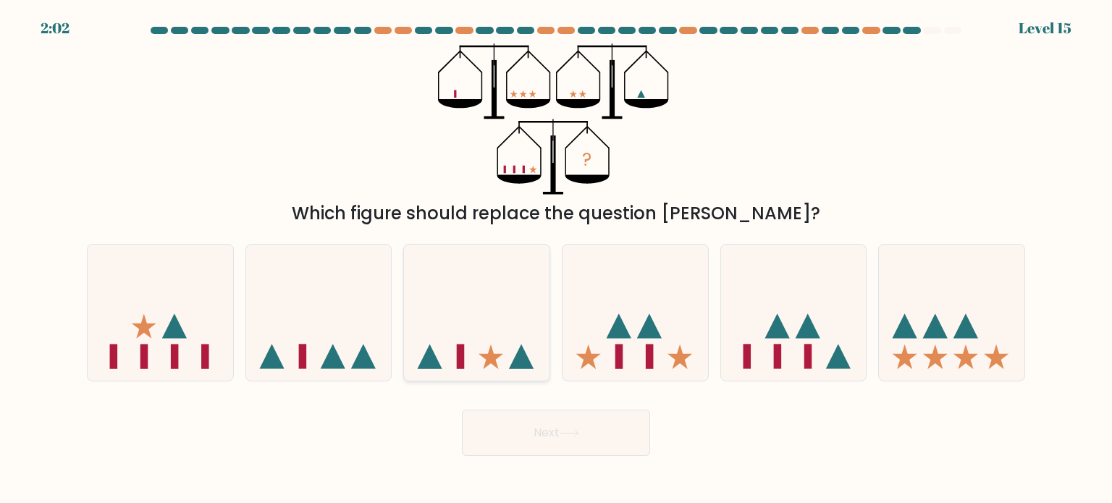
click at [466, 308] on icon at bounding box center [477, 313] width 146 height 120
click at [556, 259] on input "c." at bounding box center [556, 255] width 1 height 7
radio input "true"
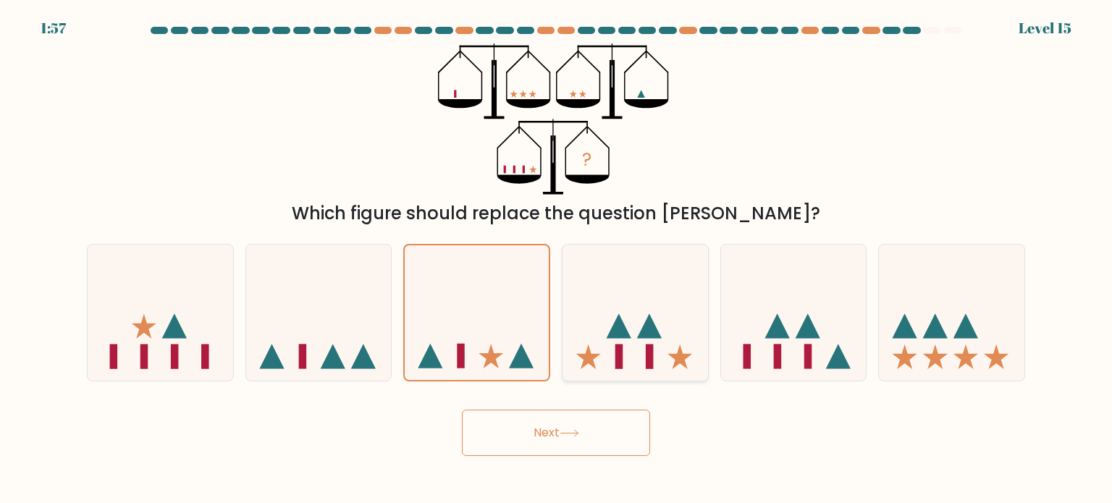
click at [650, 315] on icon at bounding box center [636, 313] width 146 height 120
click at [557, 259] on input "d." at bounding box center [556, 255] width 1 height 7
radio input "true"
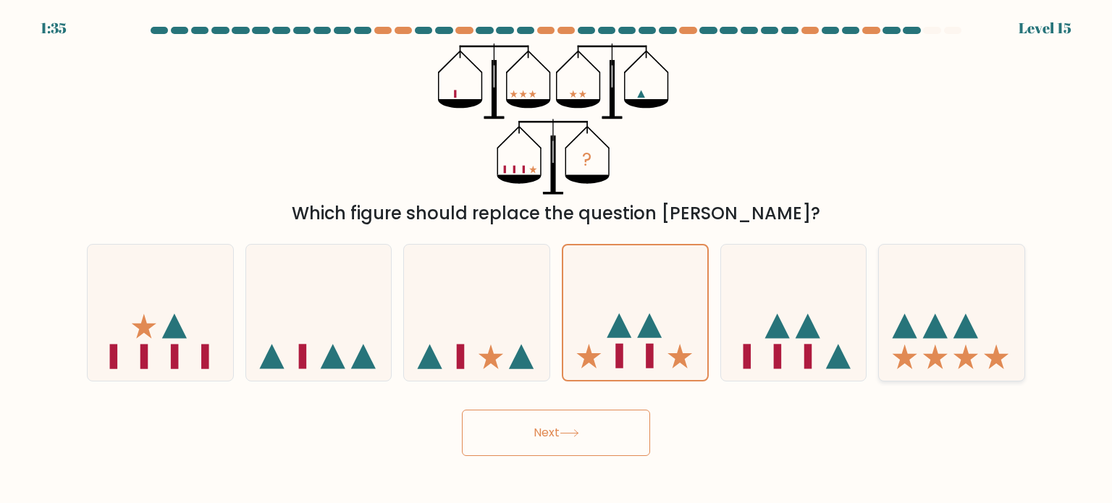
click at [1001, 336] on icon at bounding box center [952, 313] width 146 height 120
click at [557, 259] on input "f." at bounding box center [556, 255] width 1 height 7
radio input "true"
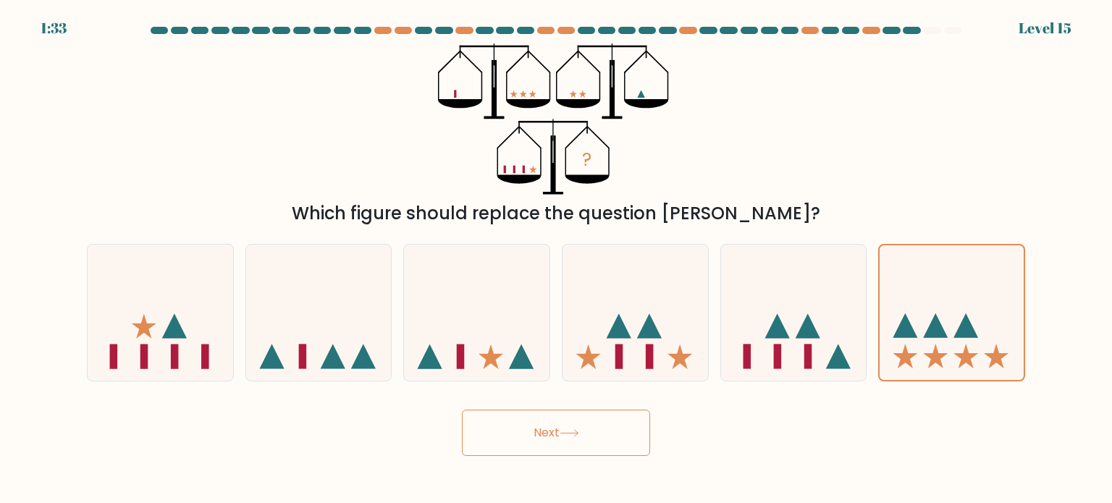
click at [563, 443] on button "Next" at bounding box center [556, 433] width 188 height 46
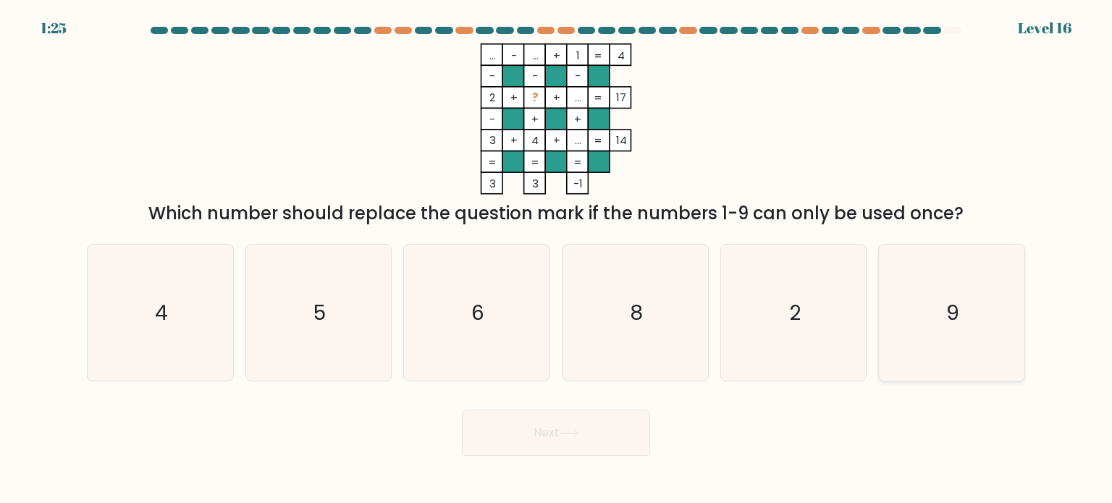
click at [962, 313] on icon "9" at bounding box center [952, 313] width 136 height 136
click at [557, 259] on input "f. 9" at bounding box center [556, 255] width 1 height 7
radio input "true"
click at [603, 466] on body "1:24 Level 16" at bounding box center [556, 251] width 1112 height 503
click at [596, 442] on button "Next" at bounding box center [556, 433] width 188 height 46
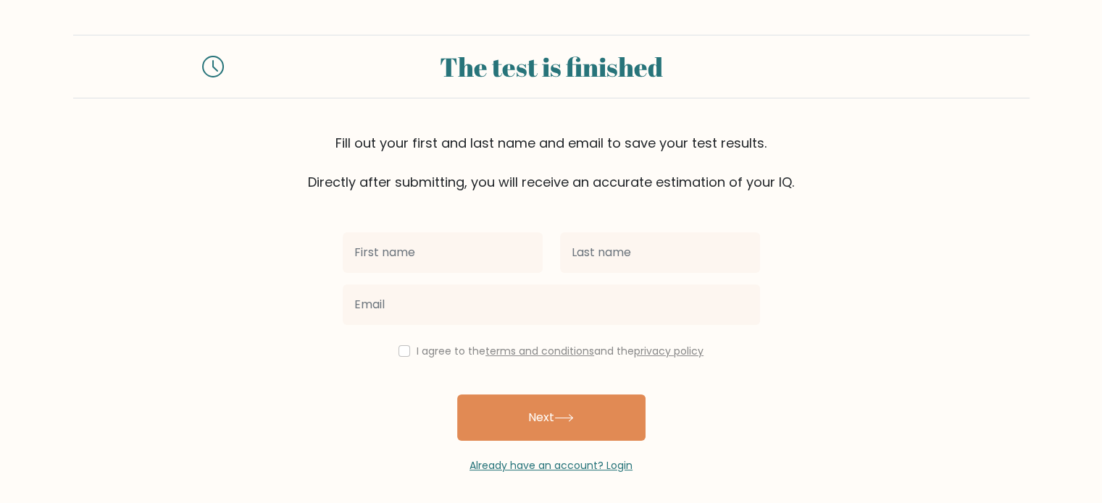
click at [510, 240] on input "text" at bounding box center [443, 252] width 200 height 41
type input "[PERSON_NAME]"
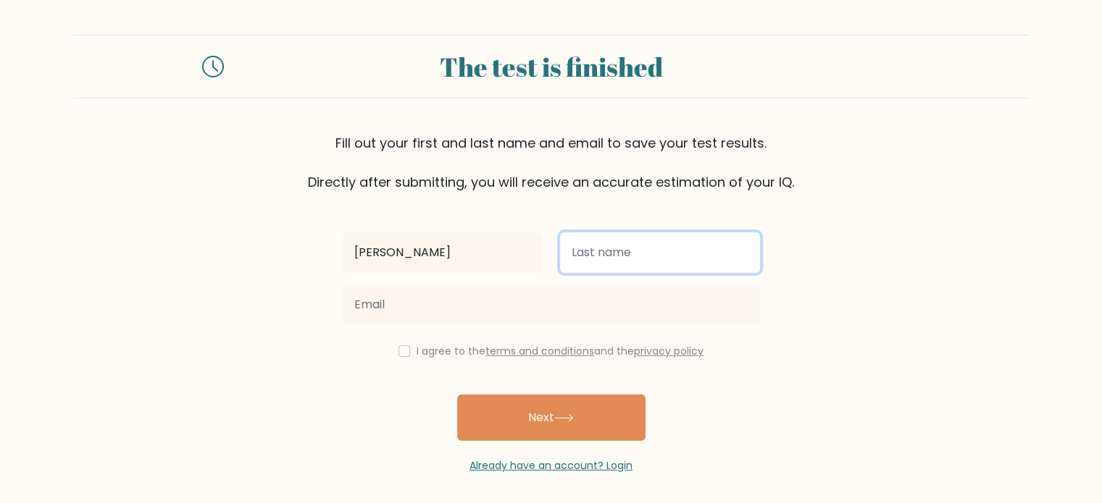
click at [590, 259] on input "text" at bounding box center [660, 252] width 200 height 41
type input "Temmerman"
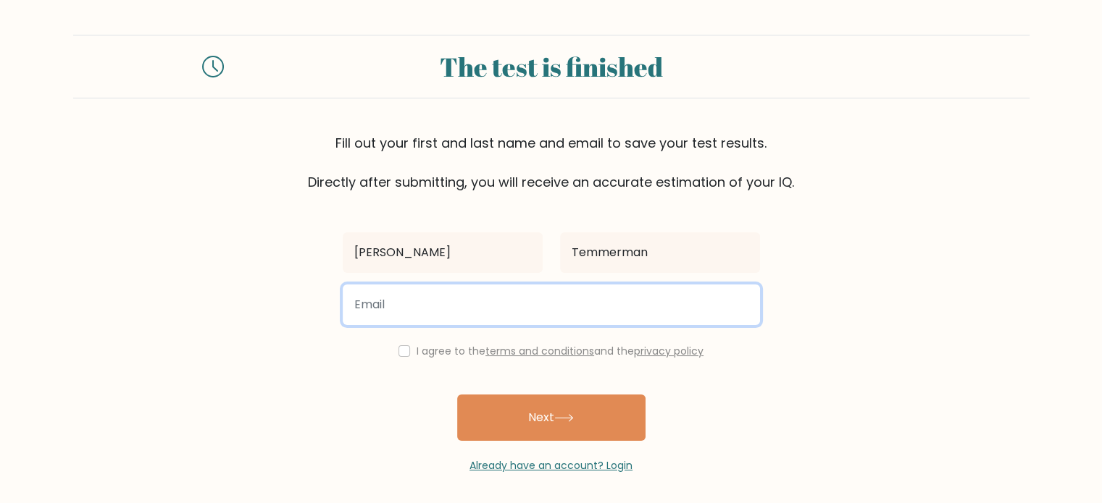
click at [491, 314] on input "email" at bounding box center [551, 305] width 417 height 41
click at [410, 302] on input "email" at bounding box center [551, 305] width 417 height 41
type input "[EMAIL_ADDRESS][DOMAIN_NAME]"
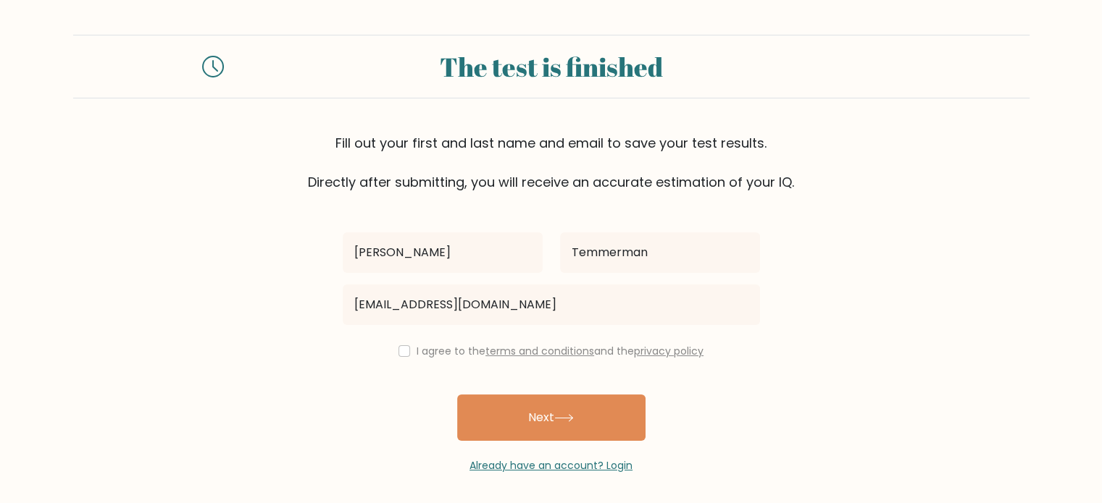
click at [408, 364] on div "[PERSON_NAME] [EMAIL_ADDRESS][DOMAIN_NAME] I agree to the terms and conditions …" at bounding box center [551, 333] width 435 height 282
click at [407, 357] on div "I agree to the terms and conditions and the privacy policy" at bounding box center [551, 351] width 435 height 17
click at [402, 360] on div "[PERSON_NAME] [EMAIL_ADDRESS][DOMAIN_NAME] I agree to the terms and conditions …" at bounding box center [551, 333] width 435 height 282
click at [403, 353] on input "checkbox" at bounding box center [404, 351] width 12 height 12
checkbox input "true"
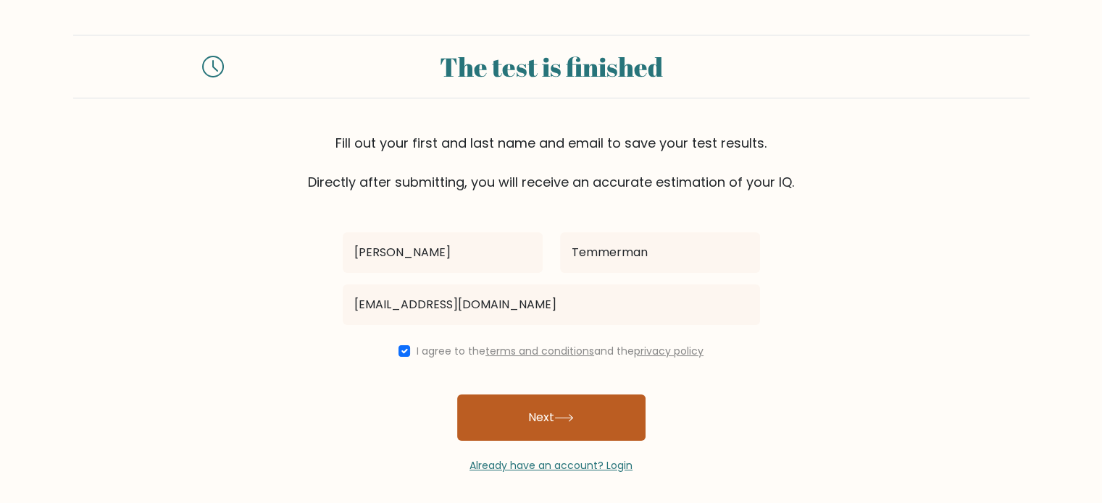
click at [526, 424] on button "Next" at bounding box center [551, 418] width 188 height 46
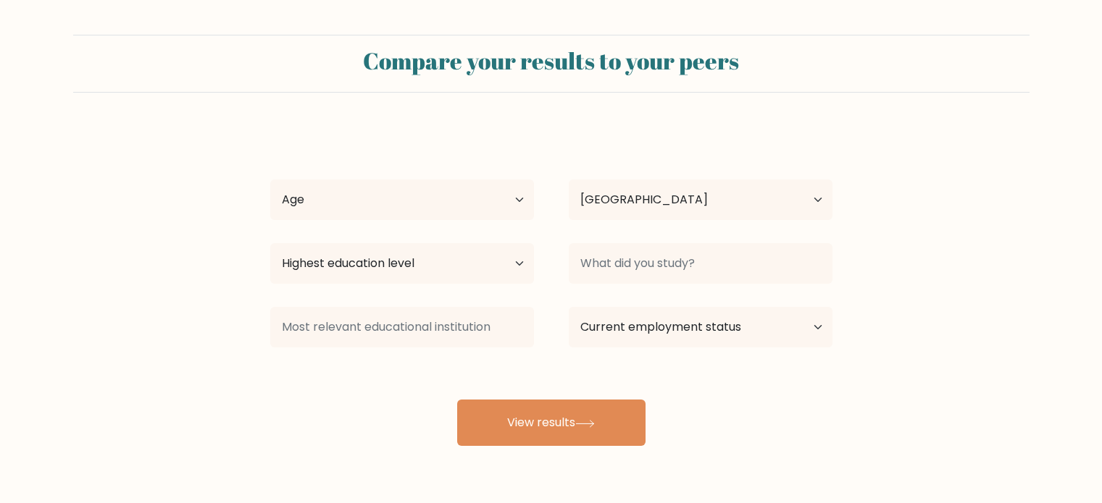
select select "BE"
click at [482, 195] on select "Age Under 18 years old 18-24 years old 25-34 years old 35-44 years old 45-54 ye…" at bounding box center [402, 200] width 264 height 41
select select "25_34"
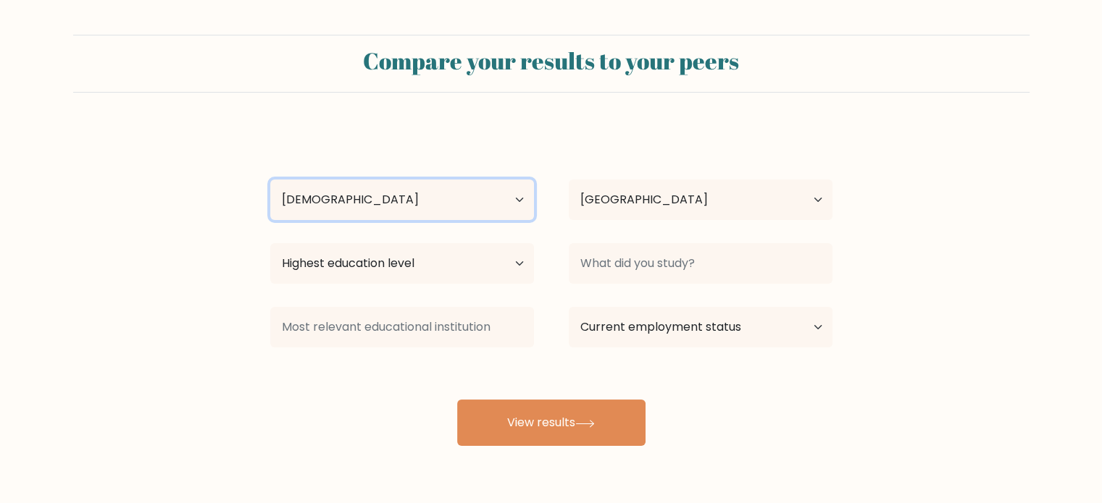
click at [270, 180] on select "Age Under 18 years old 18-24 years old 25-34 years old 35-44 years old 45-54 ye…" at bounding box center [402, 200] width 264 height 41
click at [724, 179] on div "Country Afghanistan Albania Algeria American Samoa Andorra Angola Anguilla Anta…" at bounding box center [700, 200] width 298 height 52
click at [352, 289] on div "Highest education level No schooling Primary Lower Secondary Upper Secondary Oc…" at bounding box center [402, 264] width 298 height 52
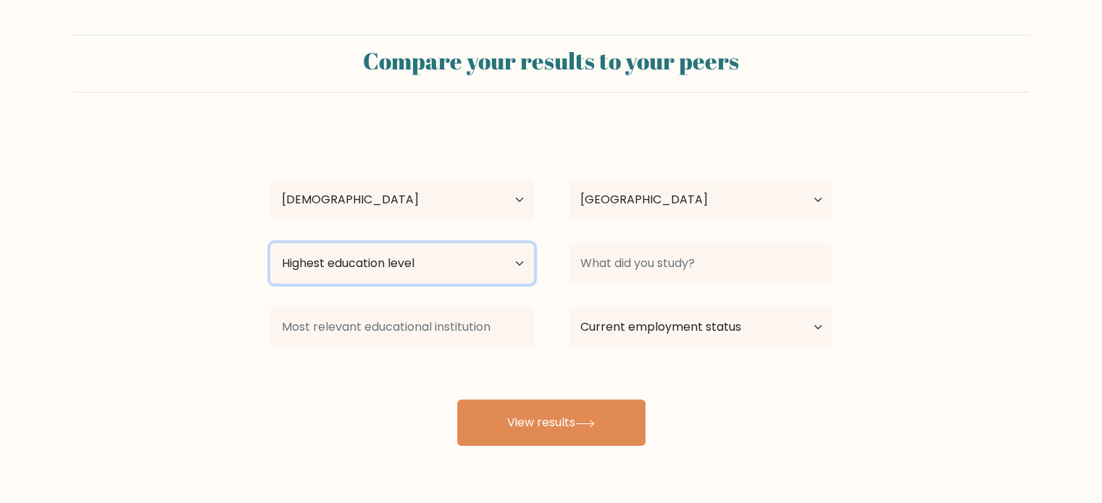
click at [358, 264] on select "Highest education level No schooling Primary Lower Secondary Upper Secondary Oc…" at bounding box center [402, 263] width 264 height 41
select select "doctoral_degree"
click at [270, 243] on select "Highest education level No schooling Primary Lower Secondary Upper Secondary Oc…" at bounding box center [402, 263] width 264 height 41
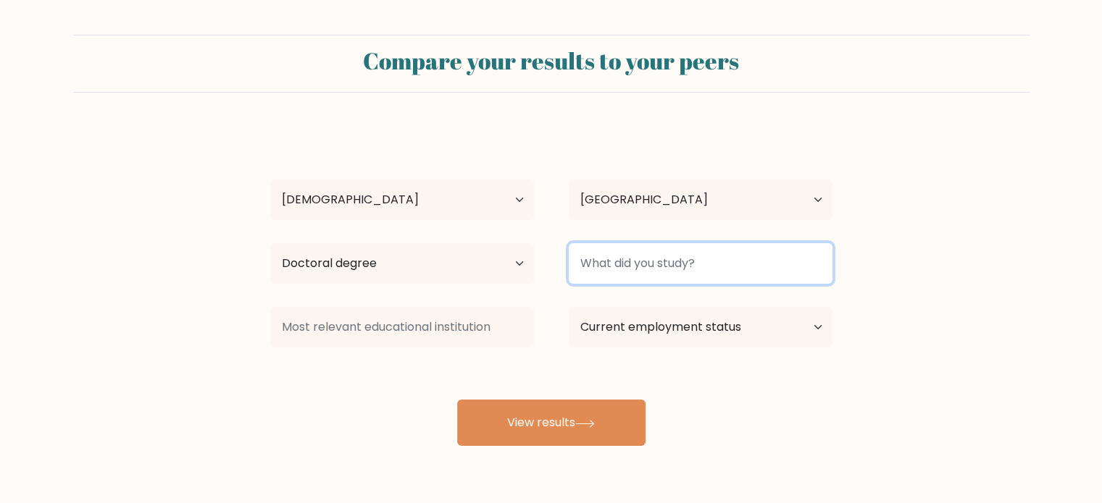
click at [671, 276] on input at bounding box center [701, 263] width 264 height 41
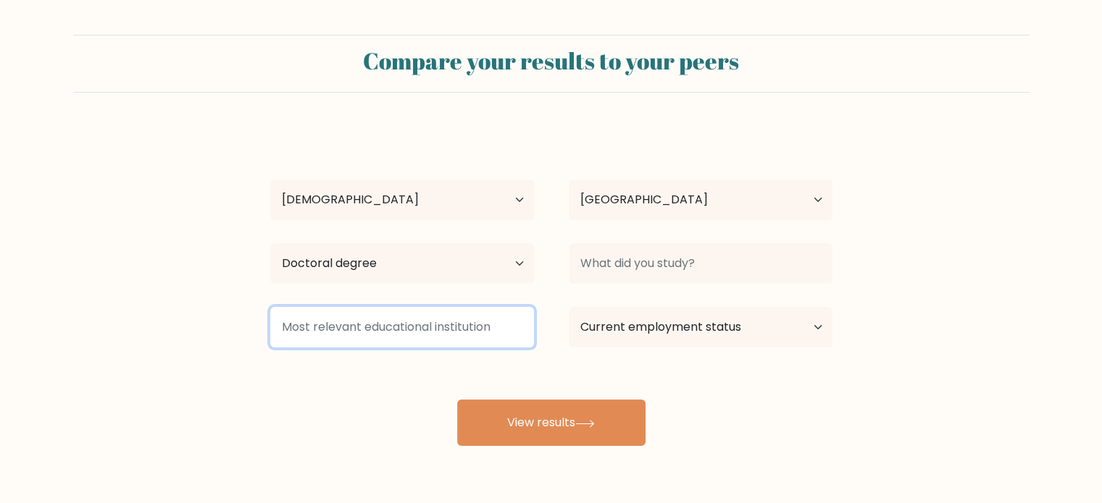
click at [471, 327] on input at bounding box center [402, 327] width 264 height 41
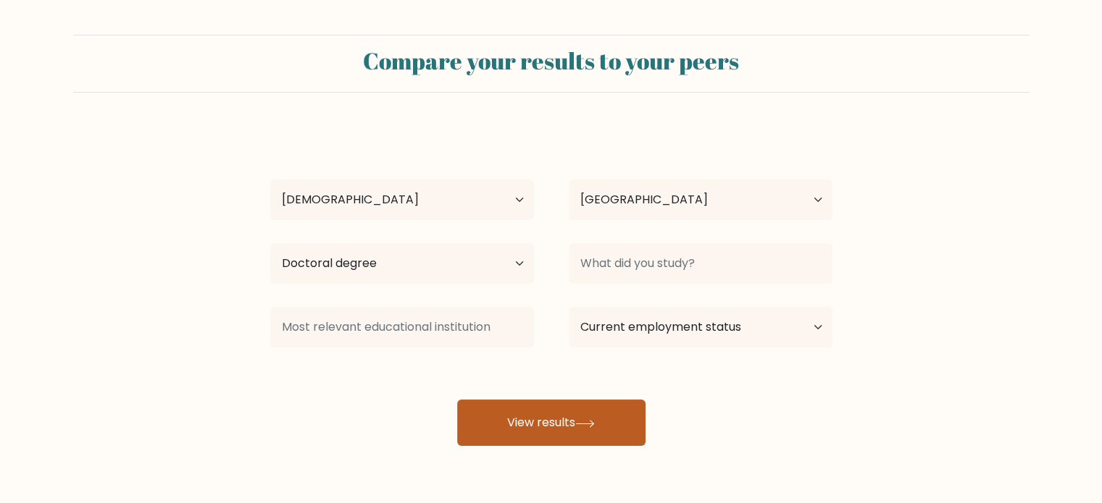
click at [540, 427] on button "View results" at bounding box center [551, 423] width 188 height 46
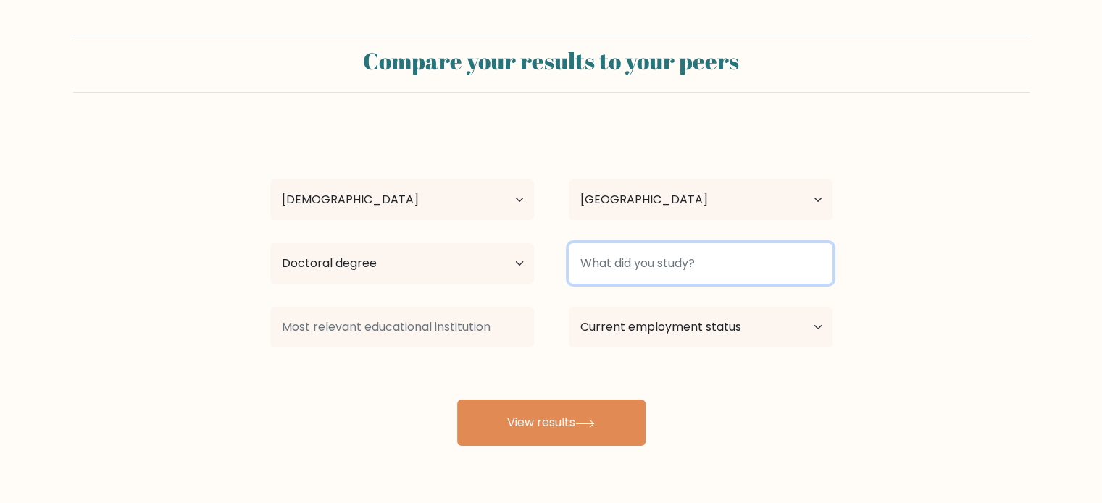
click at [642, 259] on input at bounding box center [701, 263] width 264 height 41
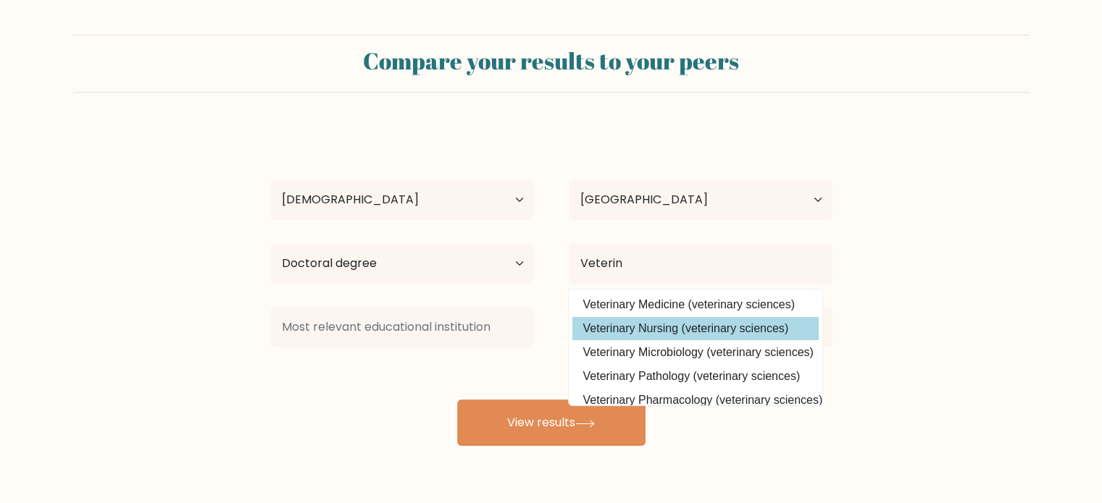
click at [660, 320] on option "Veterinary Nursing (veterinary sciences)" at bounding box center [695, 328] width 246 height 23
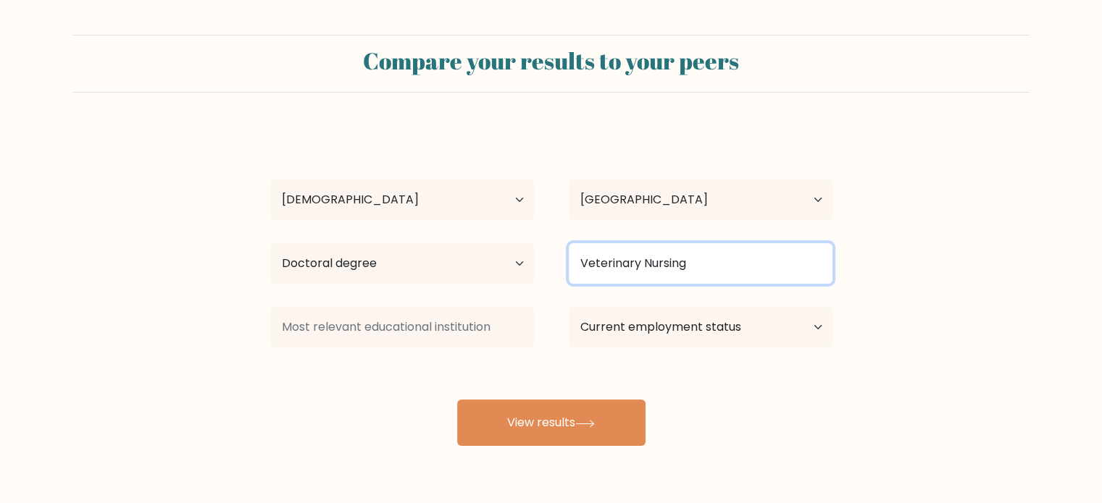
click at [716, 264] on input "Veterinary Nursing" at bounding box center [701, 263] width 264 height 41
click at [807, 272] on input "Veterinary Nursing" at bounding box center [701, 263] width 264 height 41
drag, startPoint x: 563, startPoint y: 231, endPoint x: 644, endPoint y: 288, distance: 98.8
click at [644, 288] on div "Veterinary Nursing" at bounding box center [700, 264] width 298 height 52
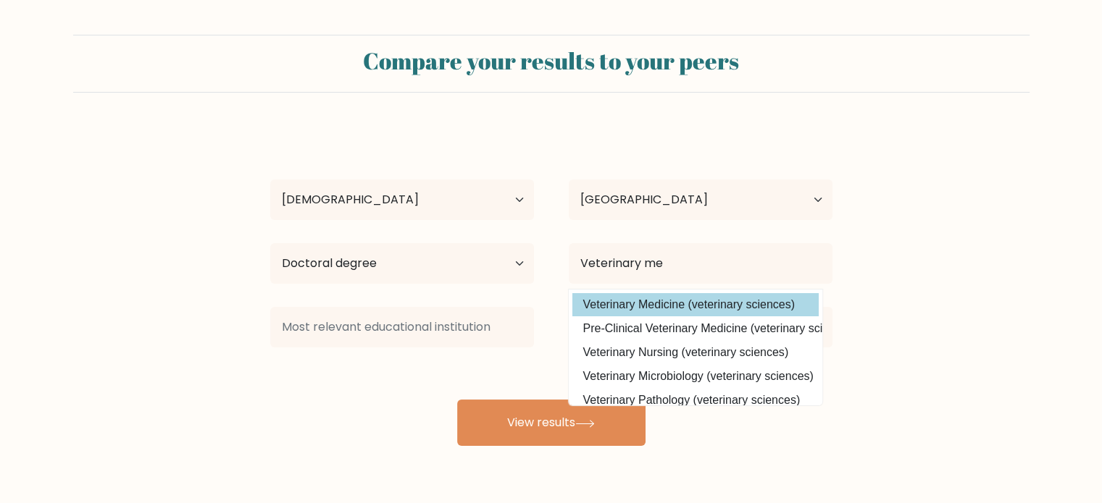
click at [662, 306] on option "Veterinary Medicine (veterinary sciences)" at bounding box center [695, 304] width 246 height 23
type input "Veterinary Medicine"
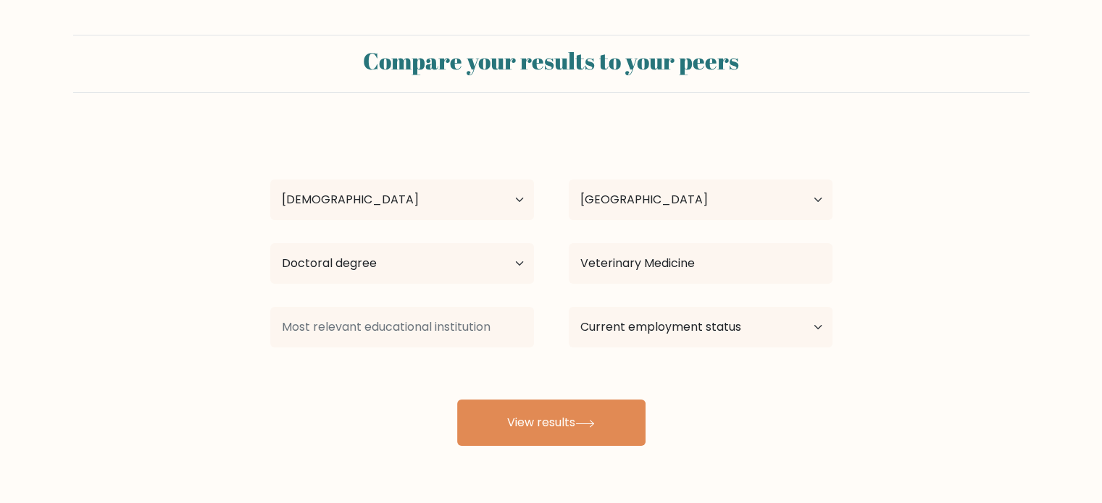
click at [419, 350] on div at bounding box center [402, 327] width 298 height 52
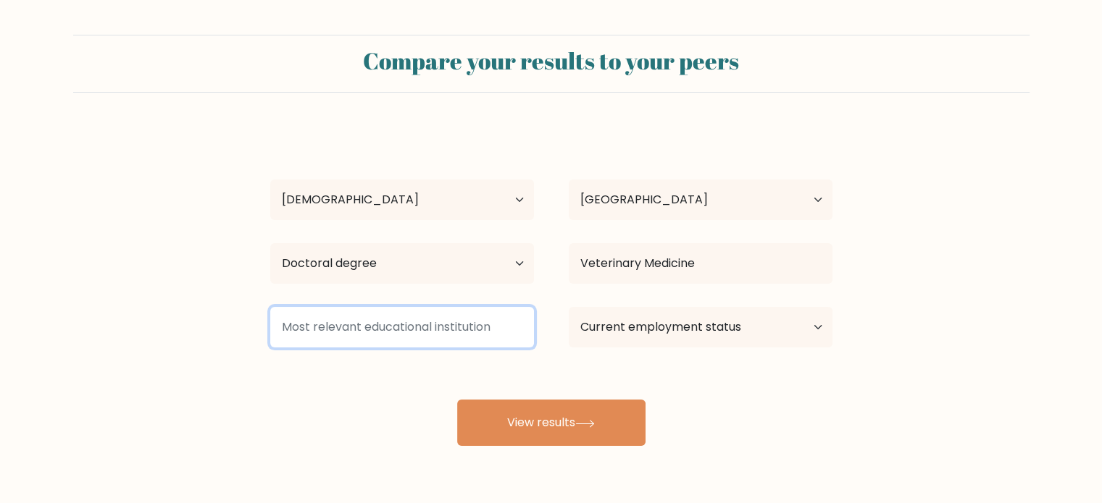
click at [414, 315] on input at bounding box center [402, 327] width 264 height 41
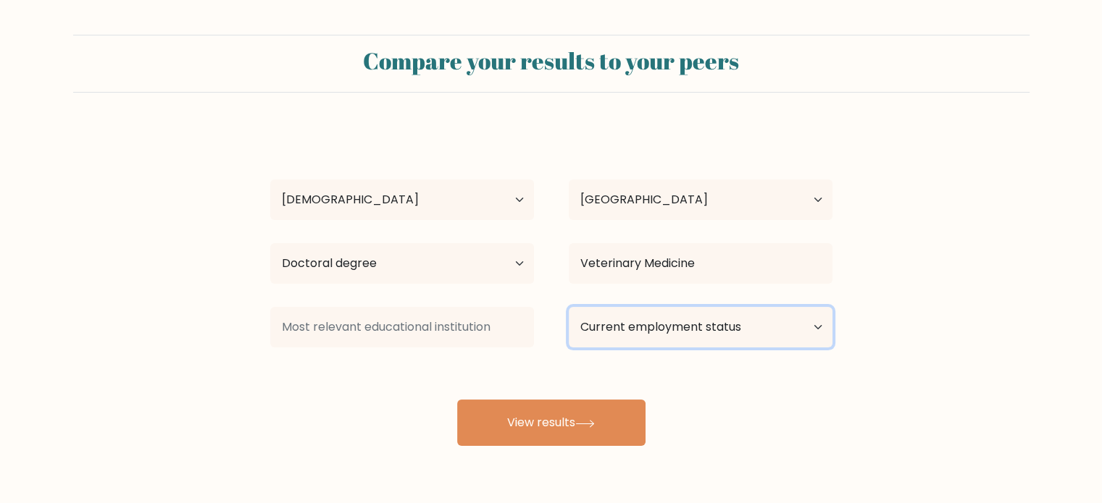
click at [710, 327] on select "Current employment status Employed Student Retired Other / prefer not to answer" at bounding box center [701, 327] width 264 height 41
select select "employed"
click at [569, 307] on select "Current employment status Employed Student Retired Other / prefer not to answer" at bounding box center [701, 327] width 264 height 41
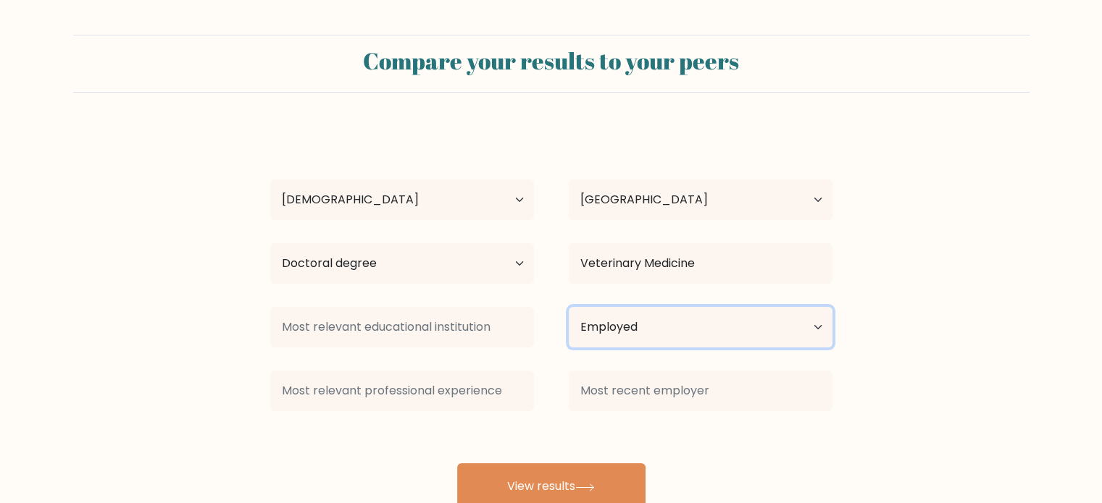
scroll to position [45, 0]
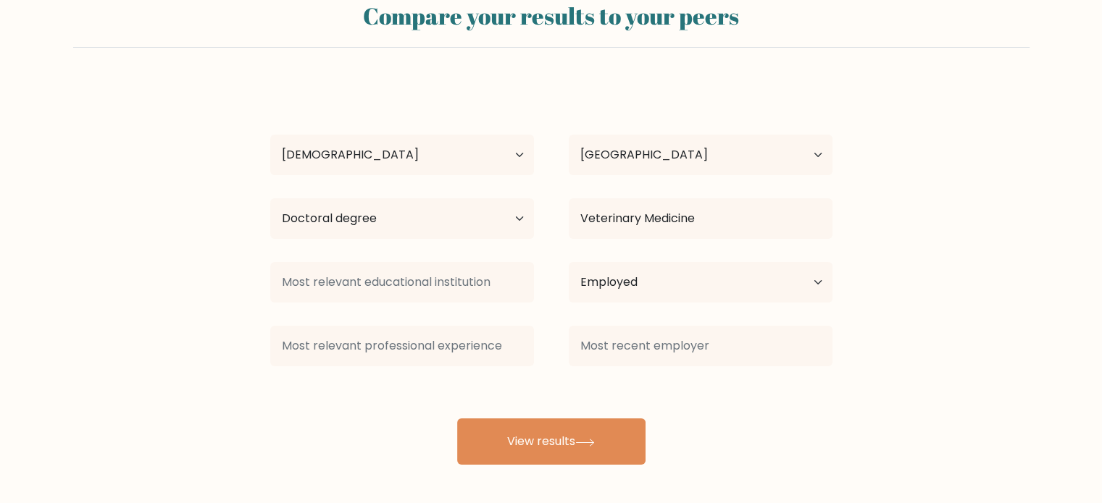
click at [466, 320] on div at bounding box center [402, 346] width 298 height 52
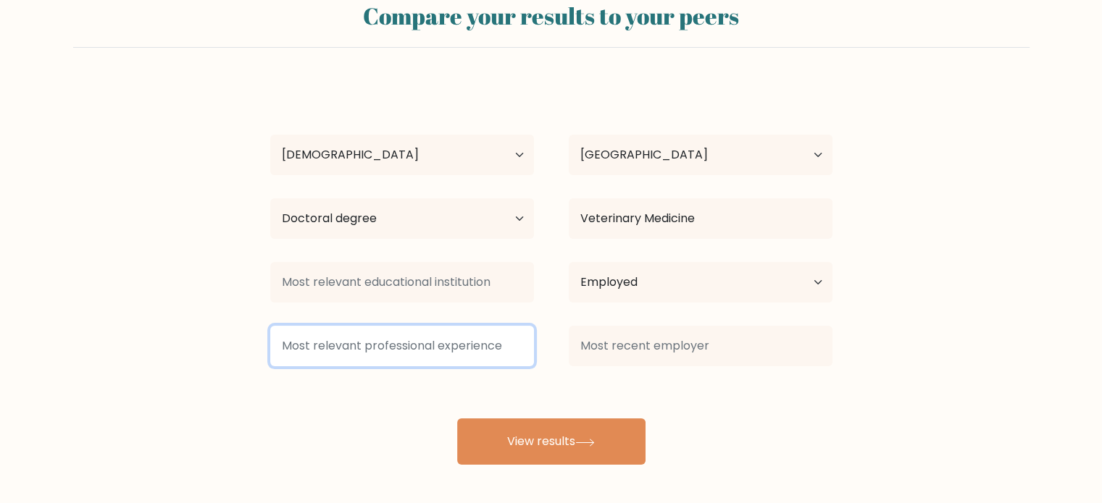
click at [474, 352] on input at bounding box center [402, 346] width 264 height 41
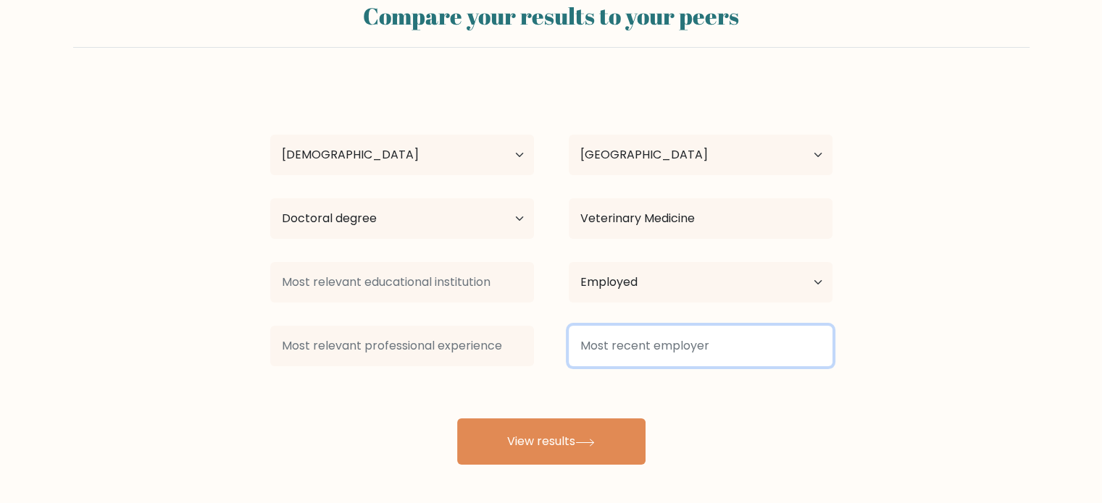
click at [707, 351] on input at bounding box center [701, 346] width 264 height 41
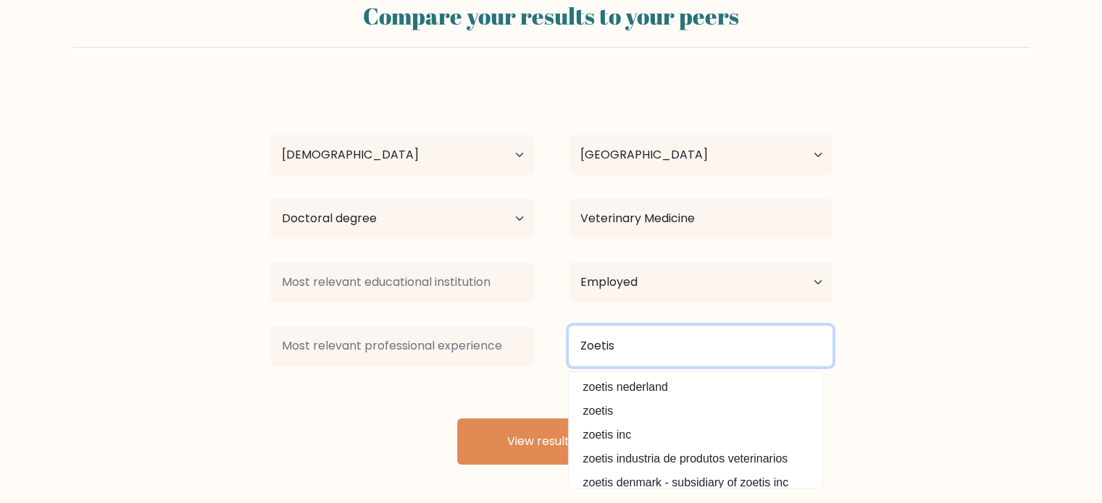
type input "Zoetis"
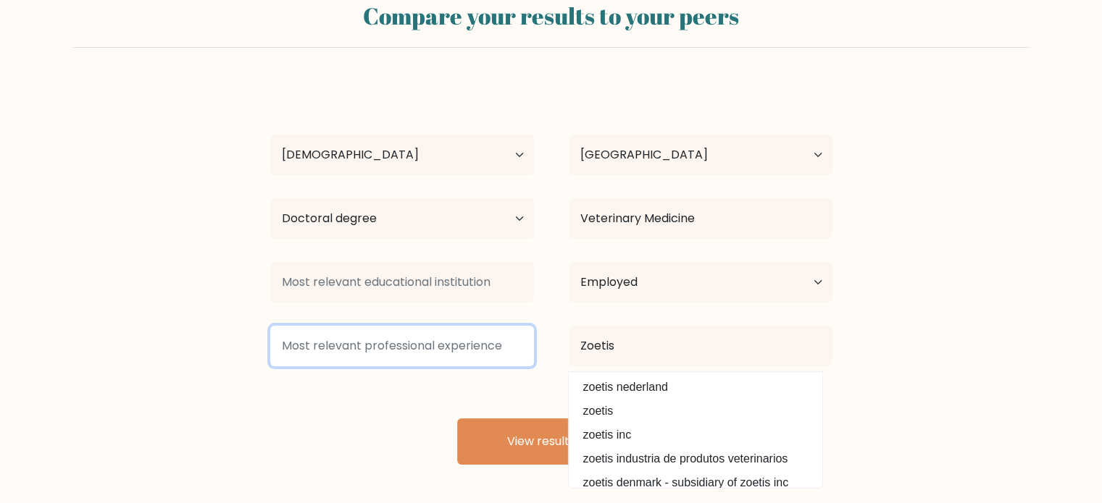
click at [372, 364] on input at bounding box center [402, 346] width 264 height 41
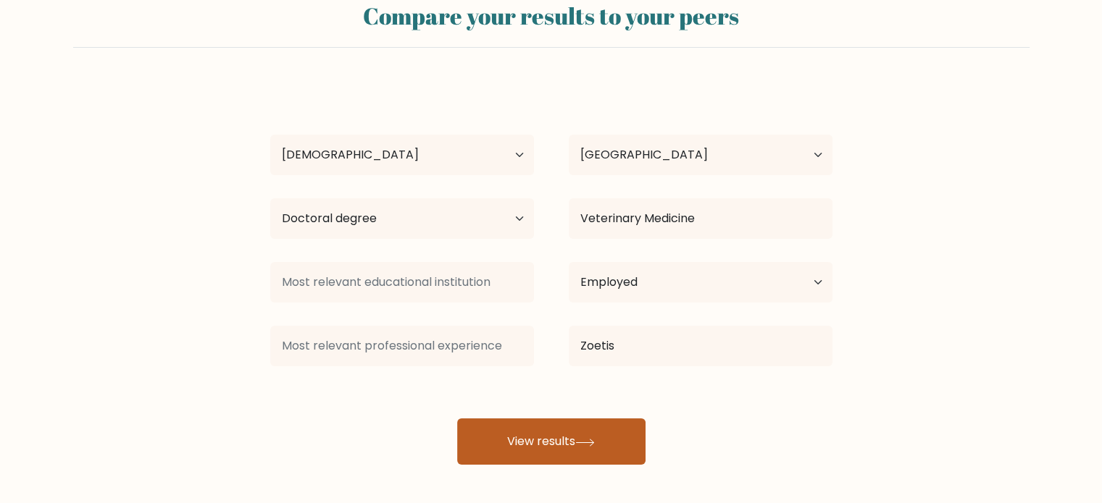
click at [564, 454] on button "View results" at bounding box center [551, 442] width 188 height 46
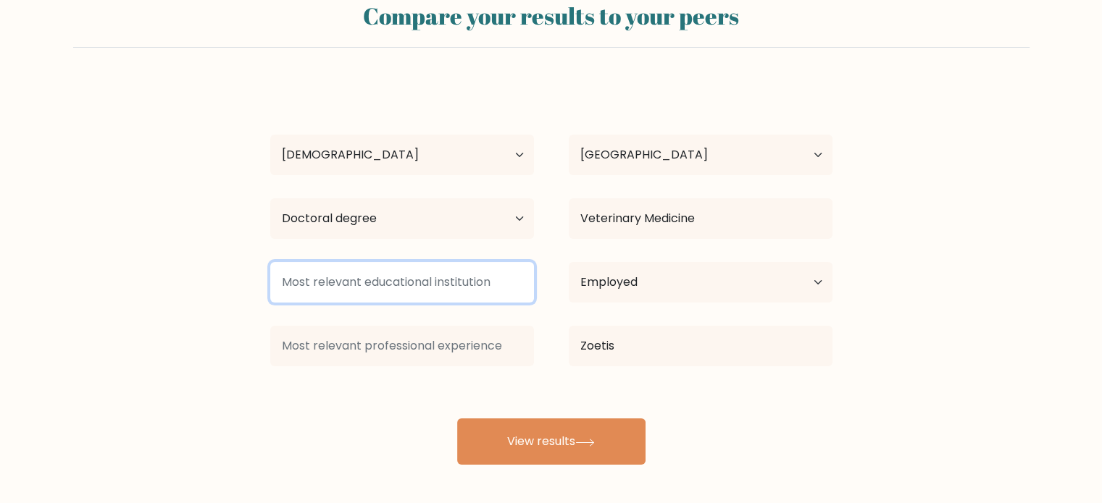
click at [408, 272] on input at bounding box center [402, 282] width 264 height 41
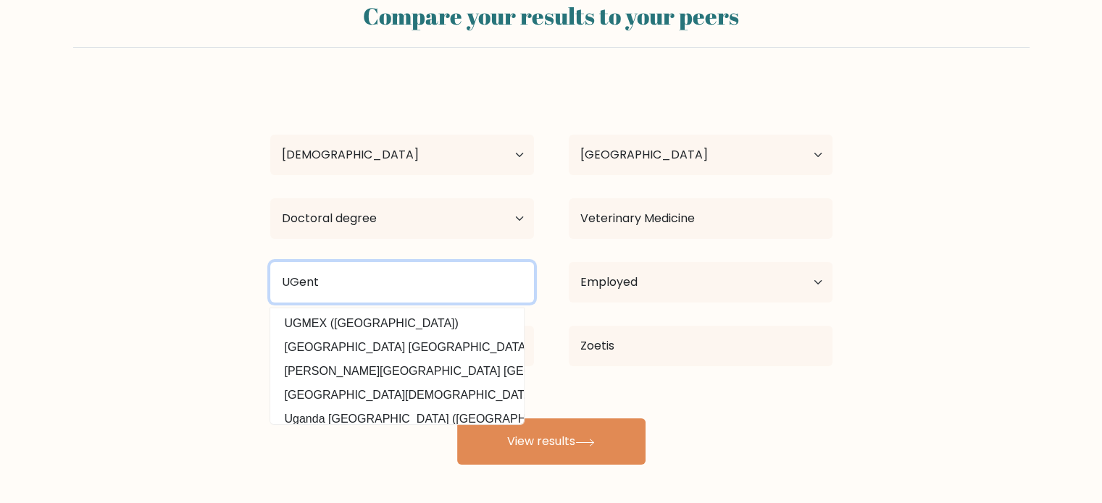
drag, startPoint x: 351, startPoint y: 285, endPoint x: 249, endPoint y: 276, distance: 101.8
click at [244, 276] on form "Compare your results to your peers Robin Temmerman Age Under 18 years old 18-24…" at bounding box center [551, 227] width 1102 height 475
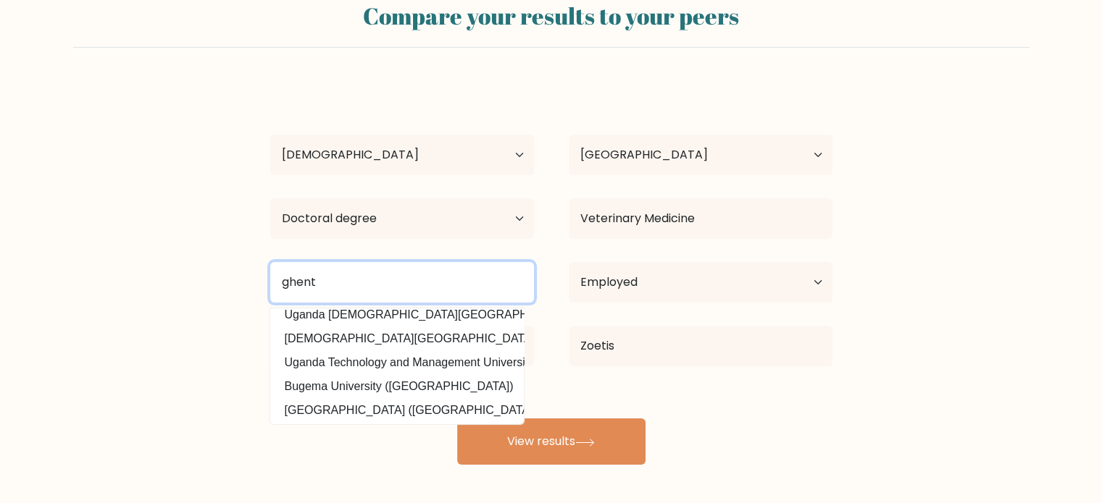
scroll to position [141, 0]
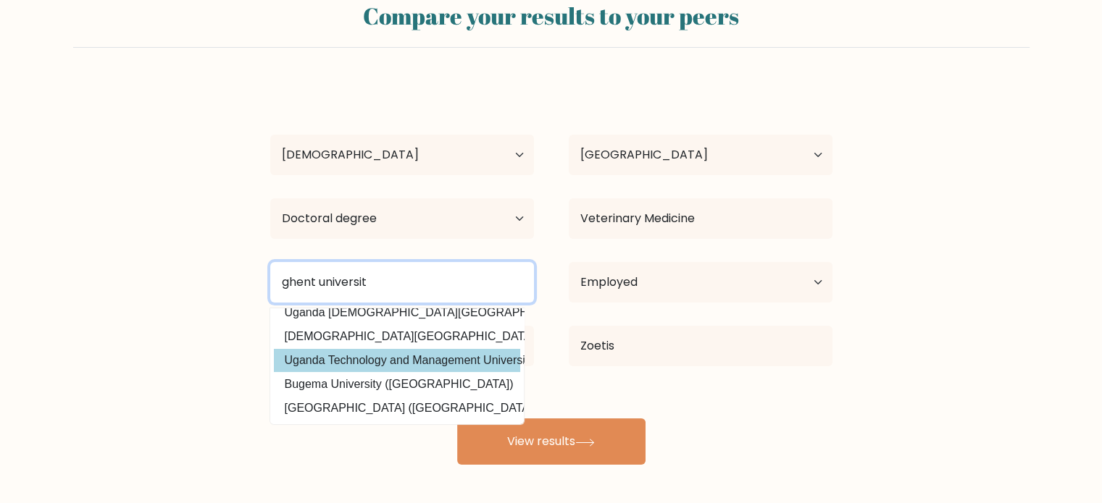
type input "ghent university"
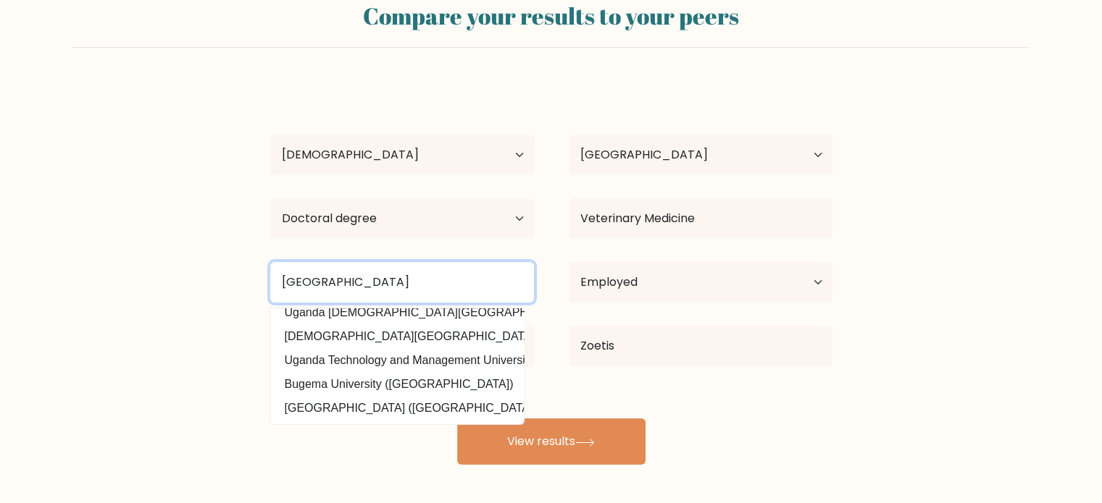
drag, startPoint x: 400, startPoint y: 290, endPoint x: 79, endPoint y: 274, distance: 321.9
click at [78, 274] on form "Compare your results to your peers Robin Temmerman Age Under 18 years old 18-24…" at bounding box center [551, 227] width 1102 height 475
type input "brusse"
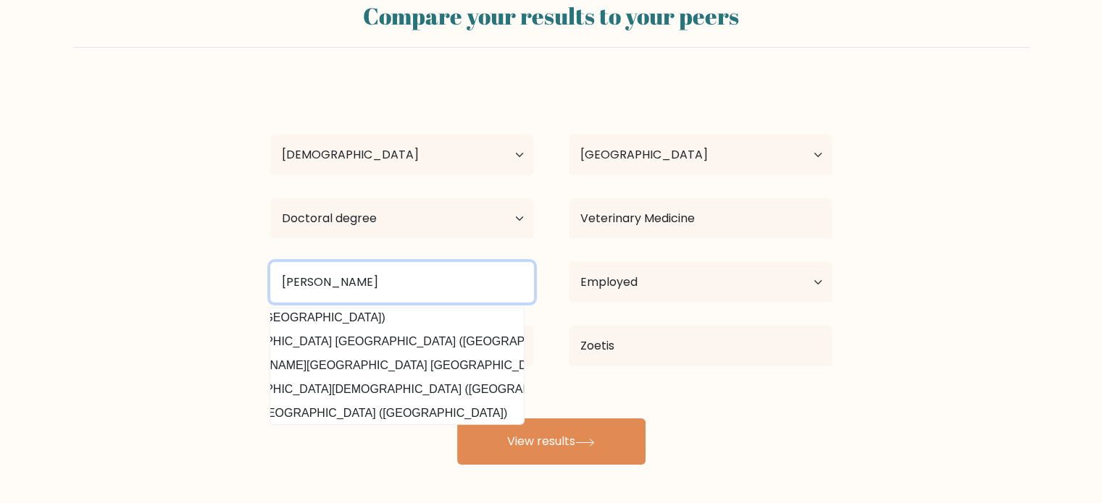
scroll to position [0, 73]
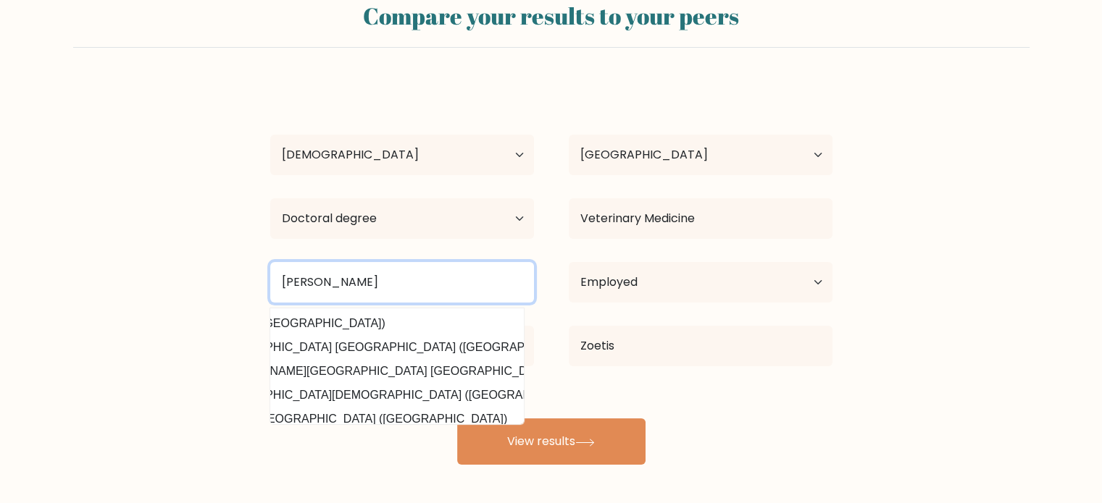
drag, startPoint x: 374, startPoint y: 292, endPoint x: 29, endPoint y: 251, distance: 347.9
click at [4, 251] on form "Compare your results to your peers Robin Temmerman Age Under 18 years old 18-24…" at bounding box center [551, 227] width 1102 height 475
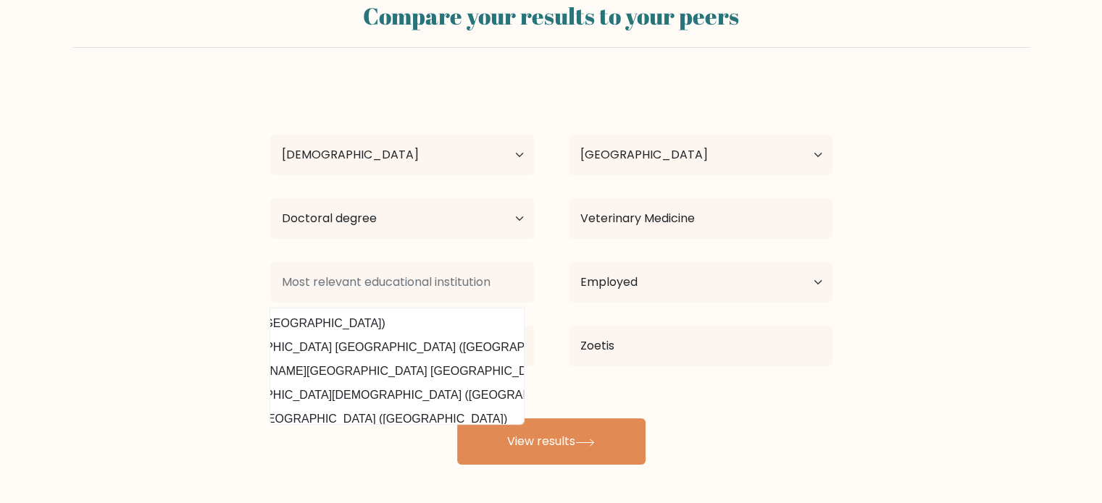
click at [17, 190] on form "Compare your results to your peers Robin Temmerman Age Under 18 years old 18-24…" at bounding box center [551, 227] width 1102 height 475
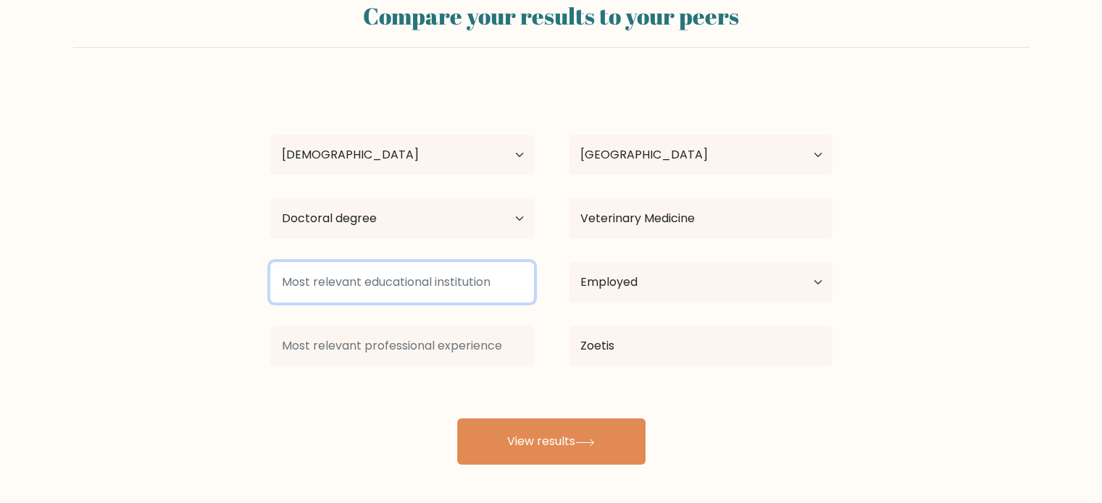
click at [369, 264] on input at bounding box center [402, 282] width 264 height 41
click at [398, 295] on input at bounding box center [402, 282] width 264 height 41
click at [398, 286] on input at bounding box center [402, 282] width 264 height 41
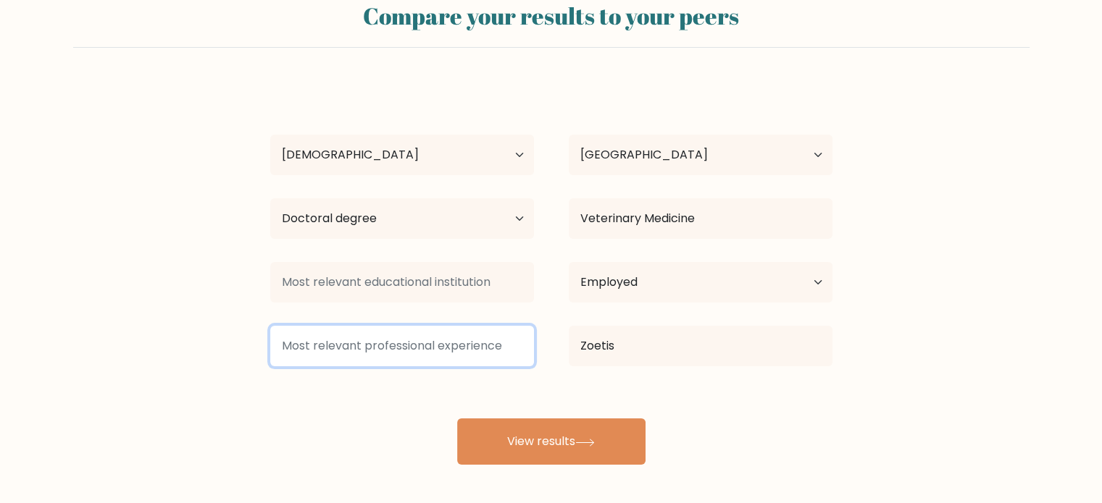
click at [344, 354] on input at bounding box center [402, 346] width 264 height 41
type input "Principal Scientist"
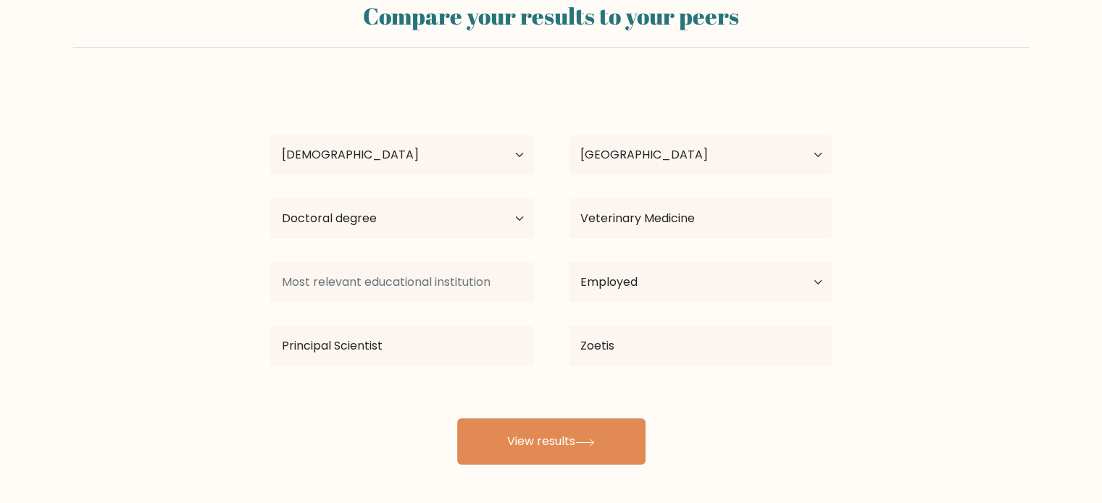
click at [473, 244] on div "Robin Temmerman Age Under 18 years old 18-24 years old 25-34 years old 35-44 ye…" at bounding box center [550, 274] width 579 height 382
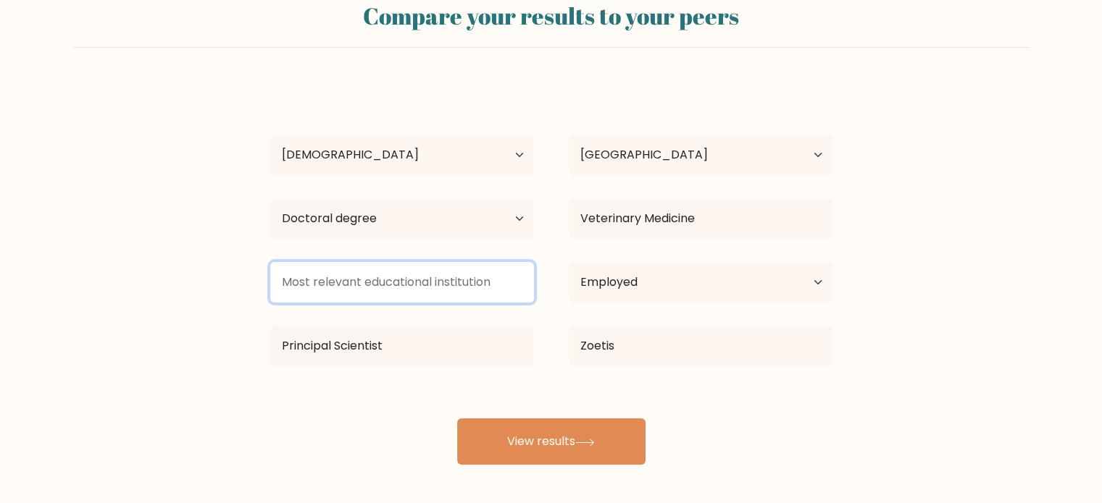
click at [482, 284] on input at bounding box center [402, 282] width 264 height 41
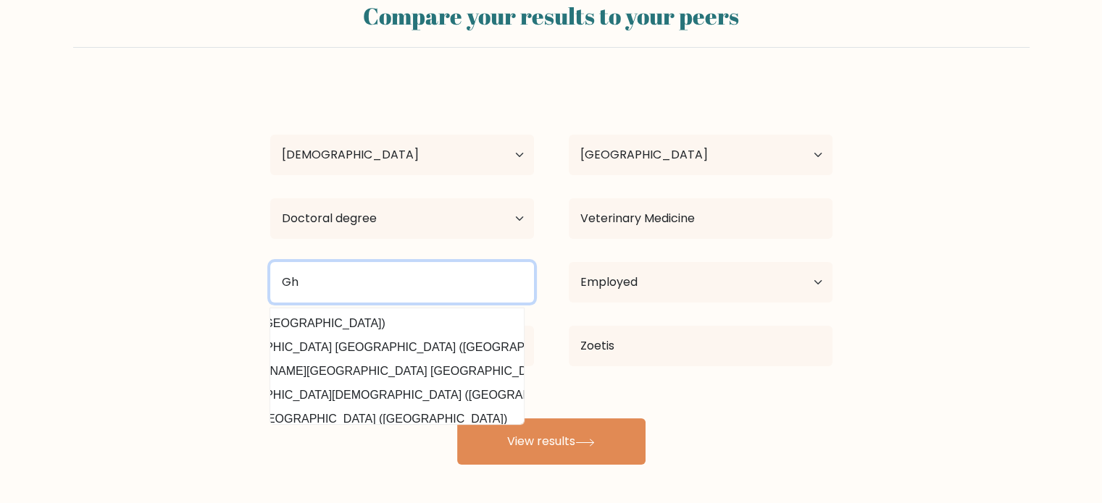
type input "Gh"
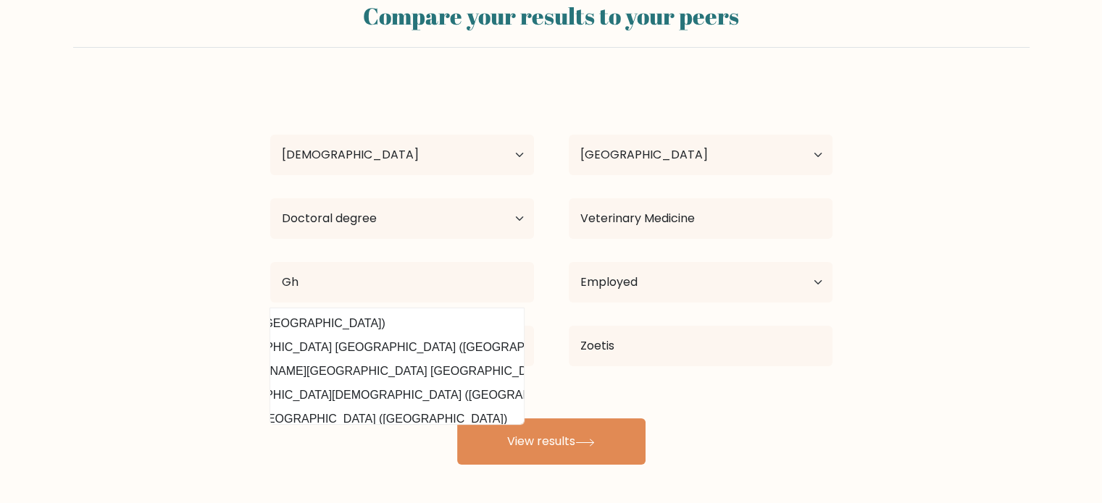
click at [435, 337] on datalist "UGMEX (Mexico) Cavendish University Uganda (Uganda) Stafford University Uganda …" at bounding box center [396, 367] width 253 height 116
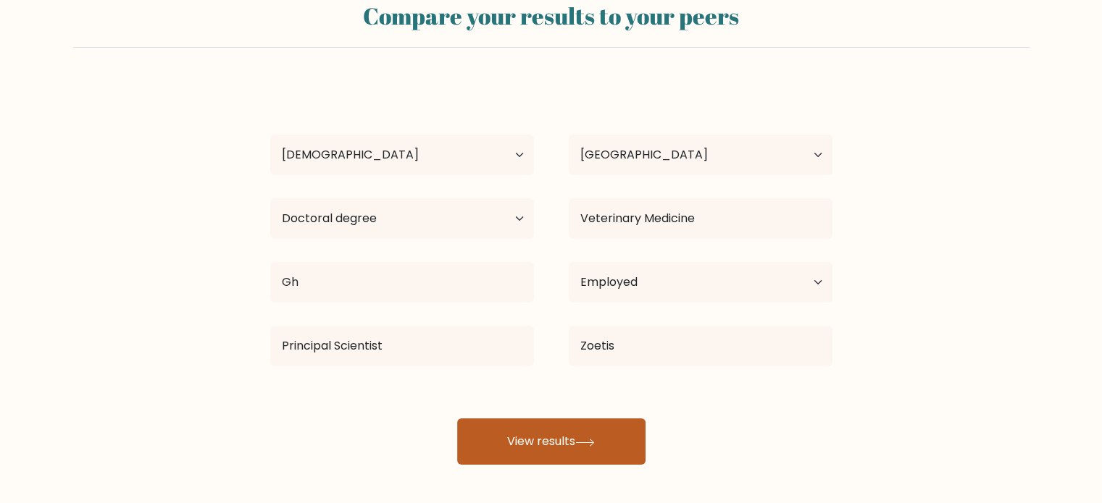
click at [554, 424] on button "View results" at bounding box center [551, 442] width 188 height 46
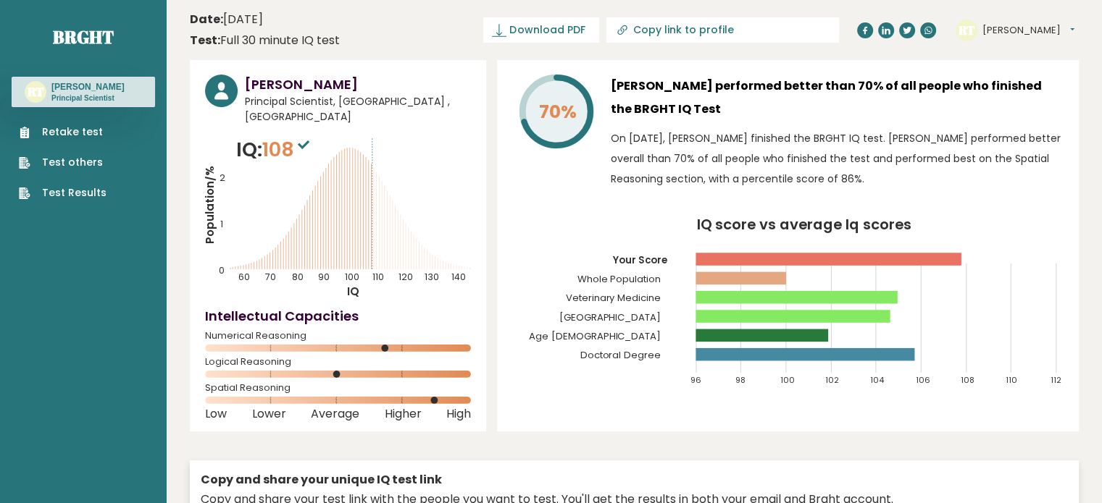
click at [309, 140] on icon at bounding box center [304, 144] width 12 height 9
click at [307, 140] on icon at bounding box center [304, 144] width 12 height 9
drag, startPoint x: 850, startPoint y: 96, endPoint x: 925, endPoint y: 177, distance: 110.2
click at [925, 177] on div "[PERSON_NAME] performed better than 70% of all people who finished the BRGHT IQ…" at bounding box center [837, 136] width 453 height 122
click at [925, 177] on p "On [DATE], [PERSON_NAME] finished the BRGHT IQ test. [PERSON_NAME] performed be…" at bounding box center [837, 158] width 453 height 61
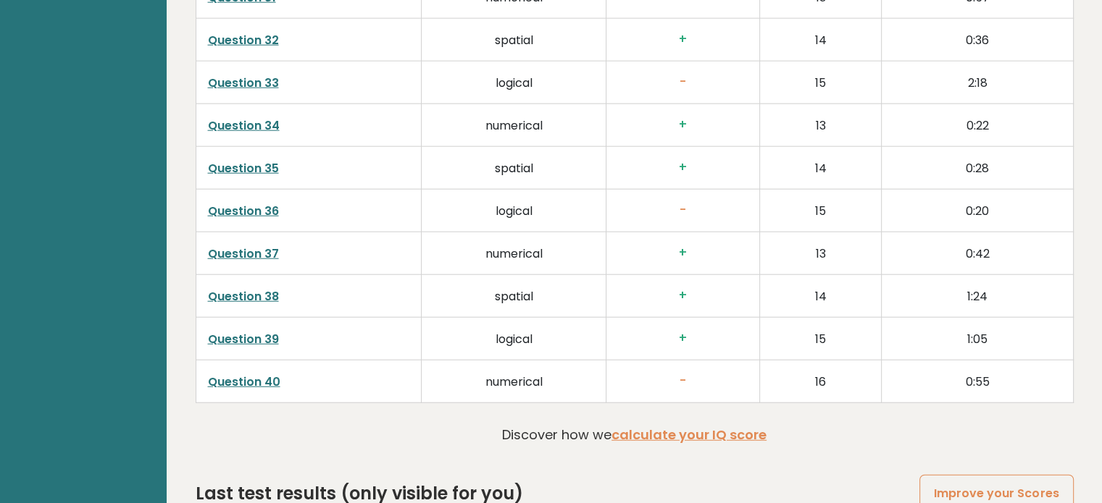
scroll to position [3750, 0]
